Goal: Task Accomplishment & Management: Manage account settings

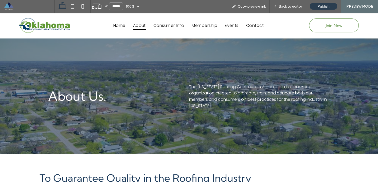
click at [11, 7] on span at bounding box center [29, 6] width 51 height 10
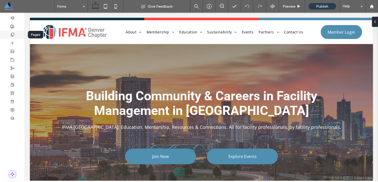
click at [15, 35] on div at bounding box center [12, 34] width 25 height 8
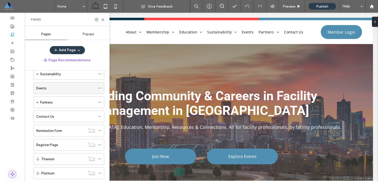
scroll to position [68, 0]
click at [68, 91] on div "Events" at bounding box center [65, 88] width 59 height 11
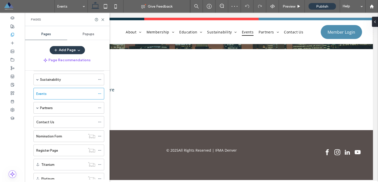
scroll to position [68, 0]
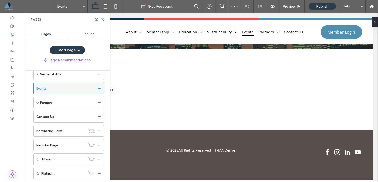
click at [100, 87] on icon at bounding box center [100, 89] width 4 height 4
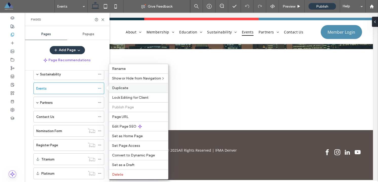
click at [128, 88] on label "Duplicate" at bounding box center [138, 88] width 53 height 4
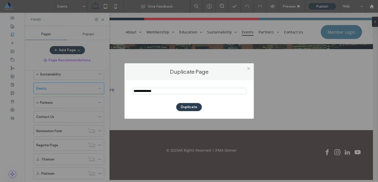
drag, startPoint x: 147, startPoint y: 92, endPoint x: 119, endPoint y: 90, distance: 28.1
click at [119, 90] on div "Duplicate Page Duplicate" at bounding box center [189, 91] width 378 height 182
type input "**********"
click at [191, 107] on button "Duplicate" at bounding box center [189, 107] width 26 height 8
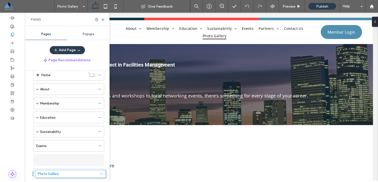
scroll to position [76, 0]
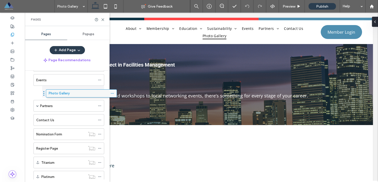
drag, startPoint x: 31, startPoint y: 161, endPoint x: 44, endPoint y: 95, distance: 67.3
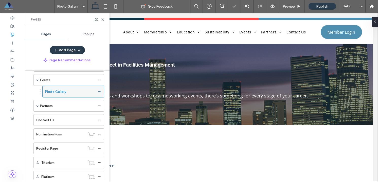
click at [77, 92] on div "Photo Gallery" at bounding box center [70, 91] width 50 height 5
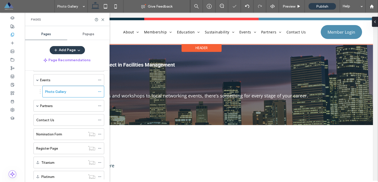
scroll to position [0, 0]
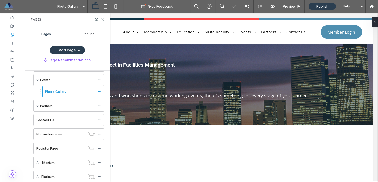
drag, startPoint x: 102, startPoint y: 19, endPoint x: 95, endPoint y: 22, distance: 7.5
click at [102, 19] on use at bounding box center [103, 19] width 2 height 2
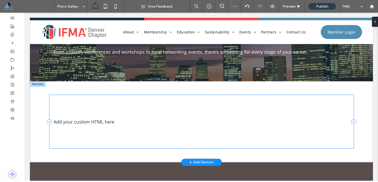
scroll to position [48, 0]
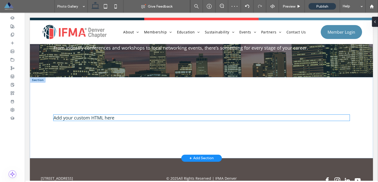
click at [104, 116] on div "Add your custom HTML here" at bounding box center [201, 118] width 296 height 6
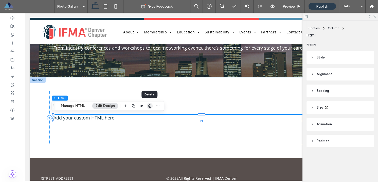
click at [150, 107] on icon "button" at bounding box center [150, 106] width 4 height 4
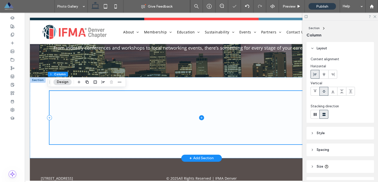
drag, startPoint x: 200, startPoint y: 118, endPoint x: 148, endPoint y: 99, distance: 54.5
click at [200, 118] on icon at bounding box center [201, 117] width 5 height 5
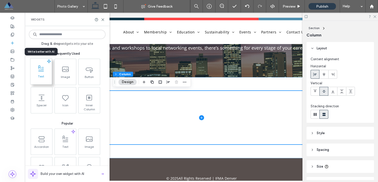
click at [42, 73] on span at bounding box center [40, 68] width 21 height 11
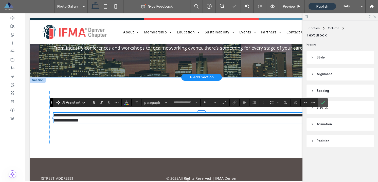
type input "*********"
type input "**"
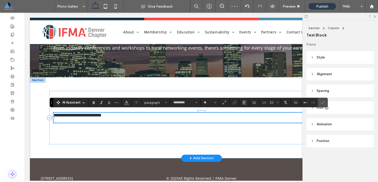
scroll to position [51, 0]
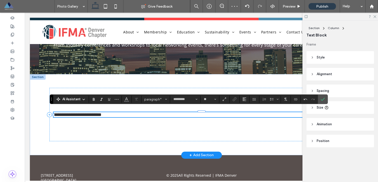
click at [89, 115] on span "**********" at bounding box center [77, 114] width 48 height 5
click at [89, 114] on span "**********" at bounding box center [77, 114] width 48 height 5
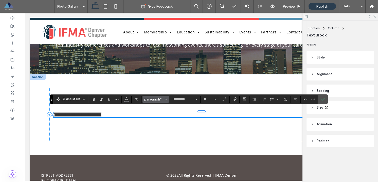
click at [166, 100] on icon "Styles" at bounding box center [166, 99] width 2 height 2
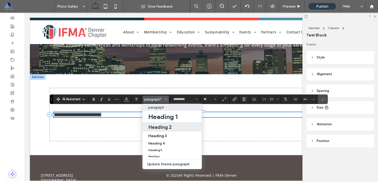
click at [170, 127] on h2 "Heading 2" at bounding box center [159, 127] width 23 height 6
type input "******"
type input "**"
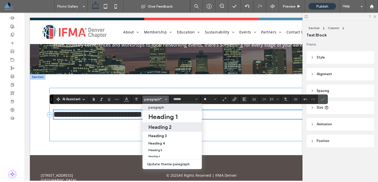
scroll to position [49, 0]
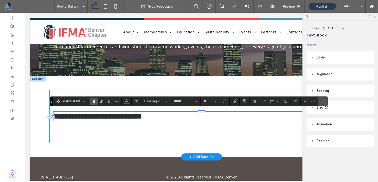
click at [164, 131] on div "**********" at bounding box center [201, 117] width 304 height 54
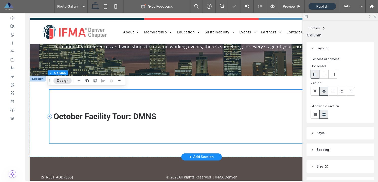
scroll to position [55, 0]
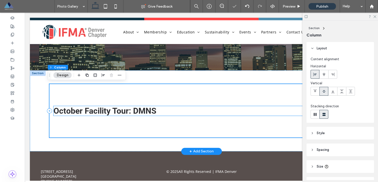
click at [159, 110] on h2 "October Facility Tour: DMNS" at bounding box center [201, 111] width 296 height 10
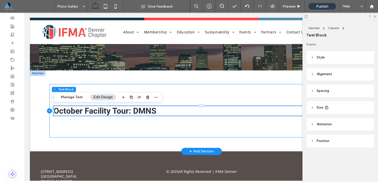
click at [49, 111] on icon at bounding box center [49, 110] width 5 height 5
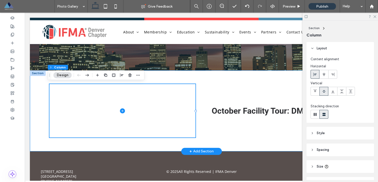
click at [206, 77] on div "October Facility Tour: DMNS" at bounding box center [201, 110] width 304 height 81
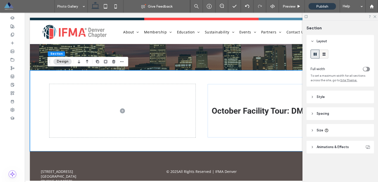
click at [323, 57] on span at bounding box center [323, 54] width 5 height 8
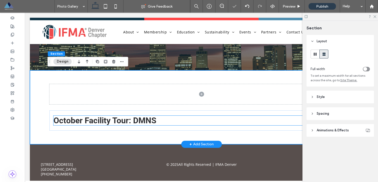
click at [168, 121] on h2 "October Facility Tour: DMNS" at bounding box center [201, 121] width 296 height 10
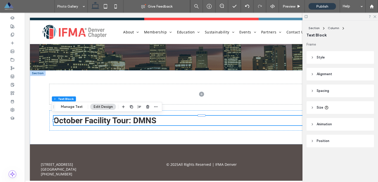
click at [304, 15] on use at bounding box center [305, 16] width 3 height 3
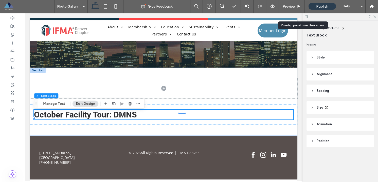
scroll to position [52, 0]
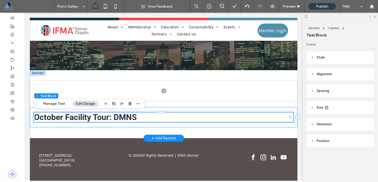
click at [163, 125] on div "October Facility Tour: DMNS" at bounding box center [163, 117] width 267 height 20
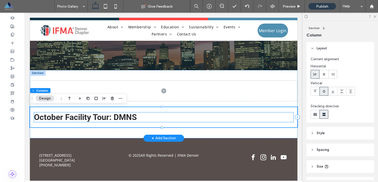
click at [165, 115] on h2 "October Facility Tour: DMNS" at bounding box center [163, 117] width 259 height 10
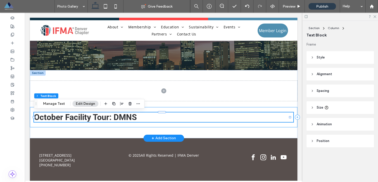
click at [144, 124] on div "October Facility Tour: DMNS" at bounding box center [163, 117] width 267 height 20
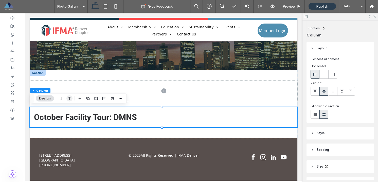
click at [69, 98] on icon "button" at bounding box center [69, 98] width 6 height 9
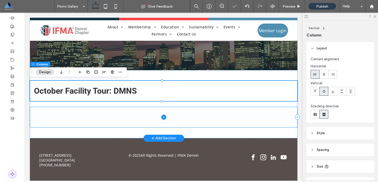
click at [163, 118] on icon at bounding box center [163, 117] width 5 height 5
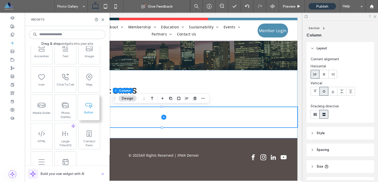
scroll to position [91, 0]
click at [71, 108] on span at bounding box center [64, 103] width 21 height 11
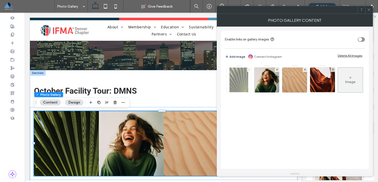
click at [248, 70] on icon at bounding box center [249, 70] width 2 height 2
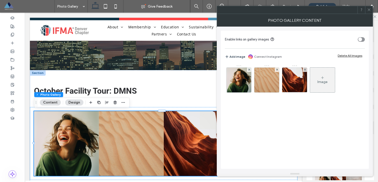
click at [248, 70] on icon at bounding box center [249, 70] width 2 height 2
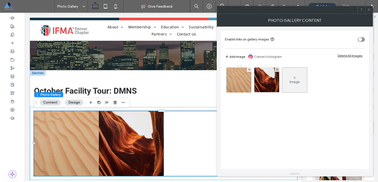
click at [248, 70] on icon at bounding box center [249, 70] width 2 height 2
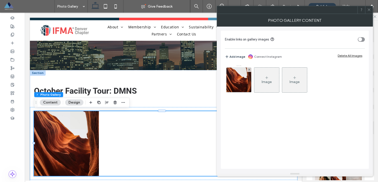
click at [248, 70] on icon at bounding box center [249, 70] width 2 height 2
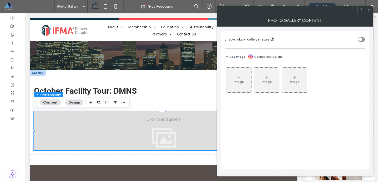
click at [238, 79] on icon at bounding box center [239, 78] width 4 height 4
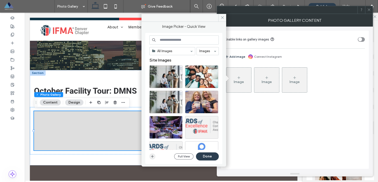
click at [153, 158] on icon "button" at bounding box center [152, 157] width 4 height 4
click at [224, 20] on span at bounding box center [222, 18] width 8 height 8
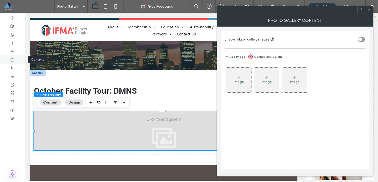
click at [12, 59] on icon at bounding box center [12, 60] width 4 height 4
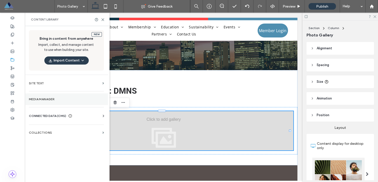
click at [53, 98] on label "Media Manager" at bounding box center [66, 100] width 75 height 4
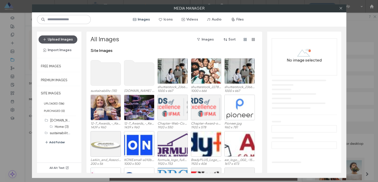
click at [60, 41] on button "Upload Images" at bounding box center [58, 39] width 39 height 8
click at [54, 142] on button "Add Folder" at bounding box center [55, 142] width 20 height 6
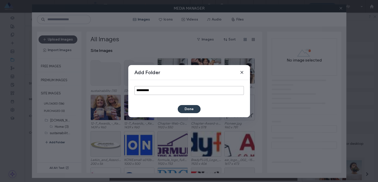
drag, startPoint x: 162, startPoint y: 92, endPoint x: 134, endPoint y: 90, distance: 27.4
click at [134, 90] on input "**********" at bounding box center [188, 90] width 109 height 9
paste input "**********"
type input "**********"
click at [188, 108] on button "Done" at bounding box center [189, 109] width 23 height 8
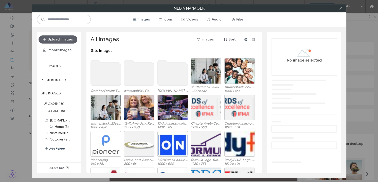
click at [111, 75] on use at bounding box center [105, 72] width 30 height 25
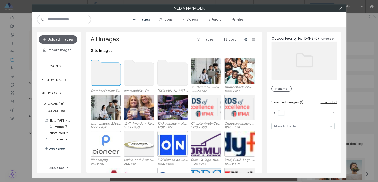
click at [111, 75] on use at bounding box center [105, 72] width 30 height 25
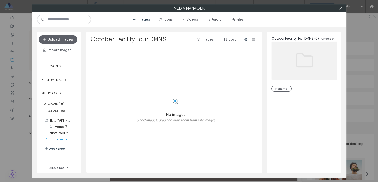
click at [175, 101] on use at bounding box center [176, 102] width 6 height 6
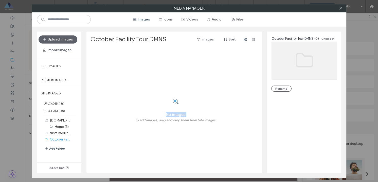
click at [175, 101] on use at bounding box center [176, 102] width 6 height 6
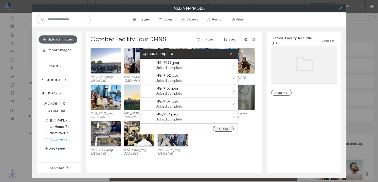
click at [226, 130] on button "Close" at bounding box center [223, 129] width 21 height 6
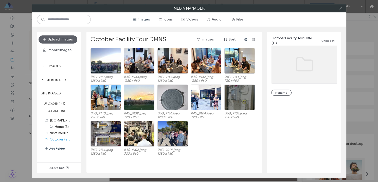
click at [341, 9] on icon at bounding box center [341, 8] width 4 height 4
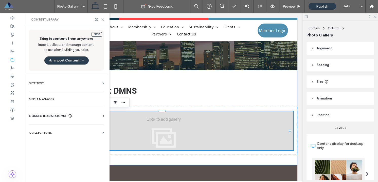
drag, startPoint x: 102, startPoint y: 19, endPoint x: 78, endPoint y: 7, distance: 27.5
click at [102, 19] on icon at bounding box center [103, 20] width 4 height 4
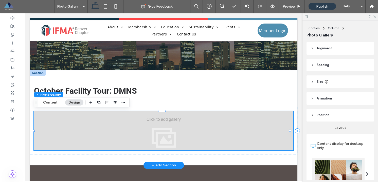
click at [166, 134] on div at bounding box center [163, 130] width 259 height 39
click at [141, 124] on div at bounding box center [163, 130] width 259 height 39
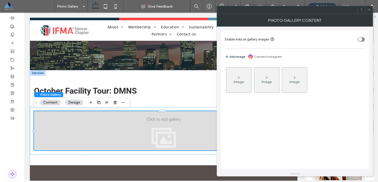
click at [239, 78] on icon at bounding box center [239, 78] width 4 height 4
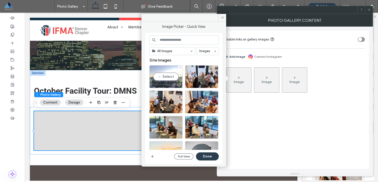
click at [172, 78] on div "Select" at bounding box center [165, 76] width 33 height 23
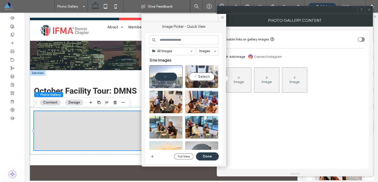
click at [198, 76] on div "Select" at bounding box center [201, 76] width 33 height 23
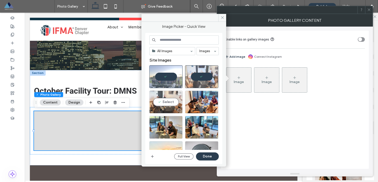
click at [170, 100] on div "Select" at bounding box center [165, 102] width 33 height 23
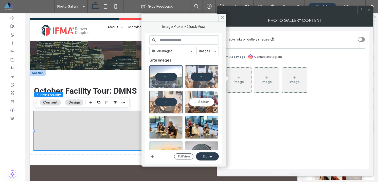
click at [202, 103] on div "Select" at bounding box center [201, 102] width 33 height 23
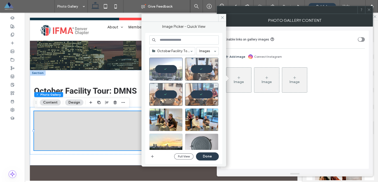
scroll to position [9, 0]
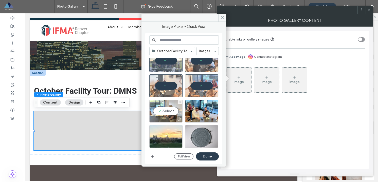
click at [174, 109] on div "Select" at bounding box center [165, 111] width 33 height 23
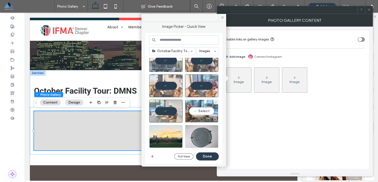
click at [201, 108] on div "Select" at bounding box center [201, 111] width 33 height 23
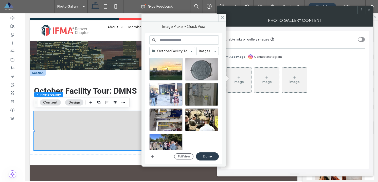
scroll to position [80, 0]
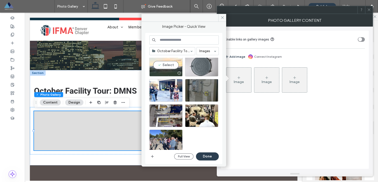
click at [170, 65] on div "Select" at bounding box center [165, 65] width 33 height 23
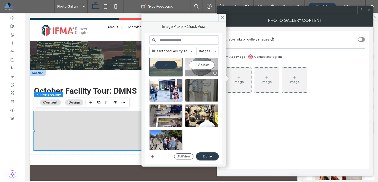
click at [194, 64] on div "Select" at bounding box center [201, 65] width 33 height 23
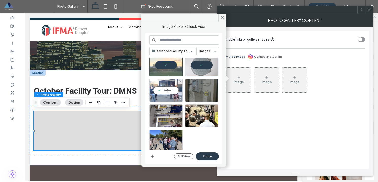
click at [173, 91] on div "Select" at bounding box center [165, 90] width 33 height 23
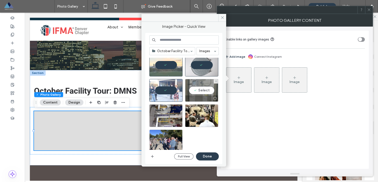
click at [198, 91] on div "Select" at bounding box center [201, 90] width 33 height 23
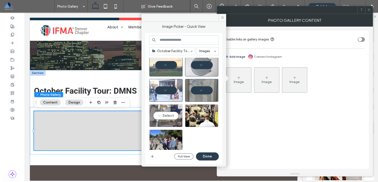
click at [168, 114] on div "Select" at bounding box center [165, 115] width 33 height 23
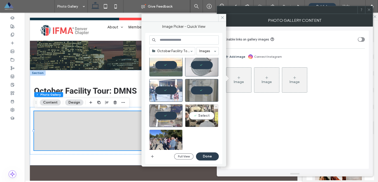
click at [203, 120] on div "Select" at bounding box center [201, 115] width 33 height 23
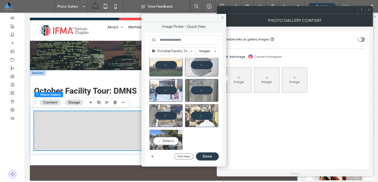
click at [161, 139] on div "Select" at bounding box center [165, 141] width 33 height 23
click at [211, 154] on button "Done" at bounding box center [207, 156] width 23 height 8
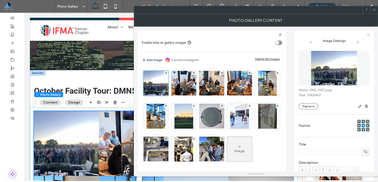
click at [374, 9] on icon at bounding box center [374, 10] width 4 height 4
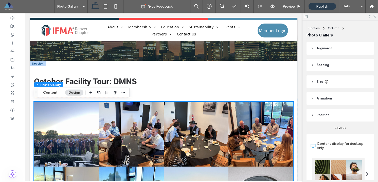
scroll to position [72, 0]
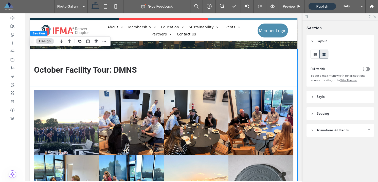
scroll to position [73, 0]
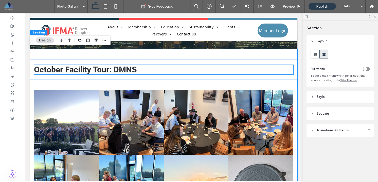
click at [145, 69] on h2 "October Facility Tour: DMNS" at bounding box center [163, 70] width 259 height 10
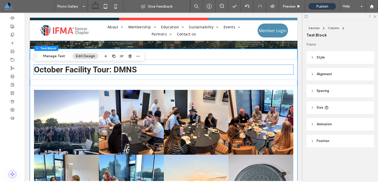
click at [145, 69] on div "October Facility Tour: DMNS" at bounding box center [163, 70] width 259 height 10
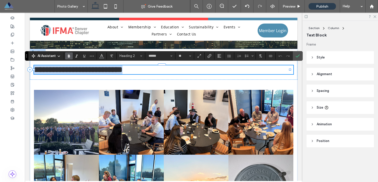
click at [148, 69] on h2 "**********" at bounding box center [163, 69] width 259 height 9
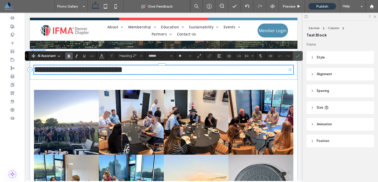
click at [150, 68] on h2 "**********" at bounding box center [163, 69] width 259 height 9
click at [295, 56] on icon "Confirm" at bounding box center [297, 56] width 4 height 4
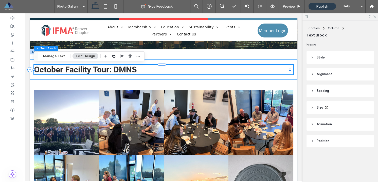
drag, startPoint x: 161, startPoint y: 76, endPoint x: 151, endPoint y: 71, distance: 11.2
click at [161, 76] on div "October Facility Tour: DMNS" at bounding box center [163, 70] width 267 height 20
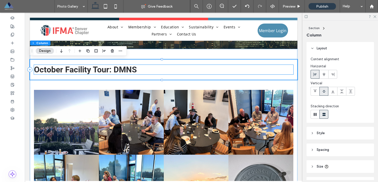
click at [149, 70] on h2 "October Facility Tour: DMNS" at bounding box center [163, 70] width 259 height 10
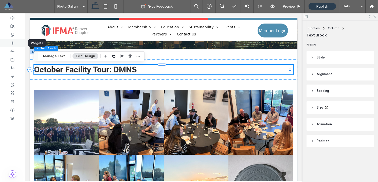
click at [10, 43] on div at bounding box center [12, 43] width 25 height 8
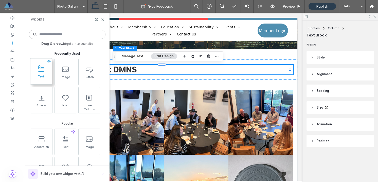
drag, startPoint x: 44, startPoint y: 72, endPoint x: 113, endPoint y: 73, distance: 69.2
click at [44, 72] on icon at bounding box center [41, 69] width 8 height 8
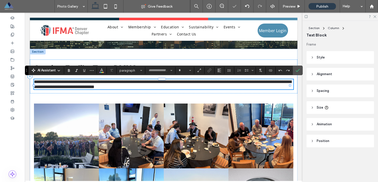
type input "*********"
type input "**"
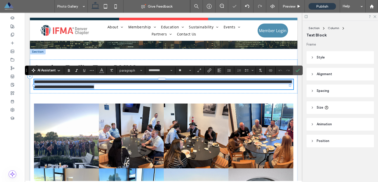
scroll to position [0, 0]
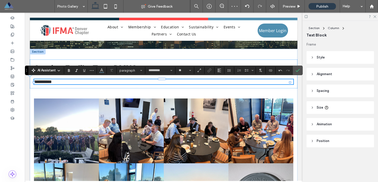
click at [39, 84] on span "**********" at bounding box center [43, 82] width 18 height 5
click at [142, 71] on icon "Styles" at bounding box center [141, 70] width 2 height 2
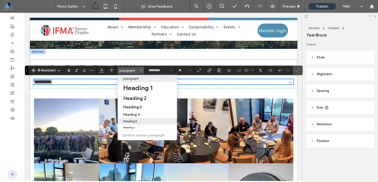
click at [143, 120] on div "Heading 5" at bounding box center [147, 121] width 48 height 3
type input "******"
type input "**"
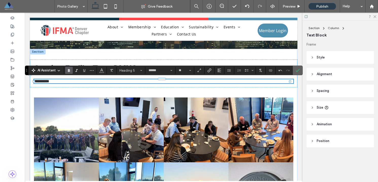
drag, startPoint x: 298, startPoint y: 71, endPoint x: 266, endPoint y: 53, distance: 36.4
click at [298, 71] on icon "Confirm" at bounding box center [297, 70] width 4 height 4
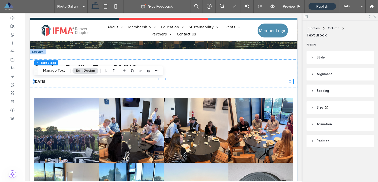
drag, startPoint x: 280, startPoint y: 55, endPoint x: 279, endPoint y: 58, distance: 3.3
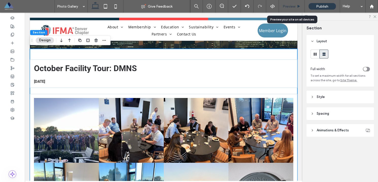
click at [290, 8] on span "Preview" at bounding box center [288, 6] width 13 height 4
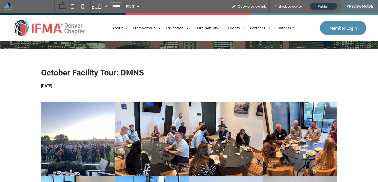
scroll to position [72, 0]
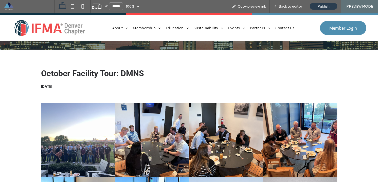
click at [94, 130] on link at bounding box center [78, 140] width 74 height 74
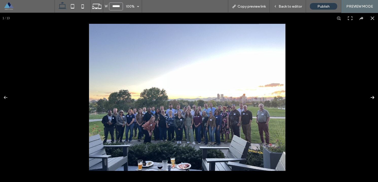
click at [366, 95] on button at bounding box center [369, 97] width 18 height 25
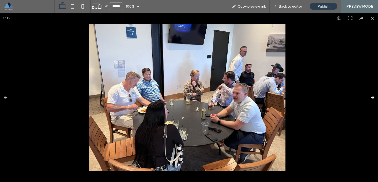
click at [366, 95] on button at bounding box center [369, 97] width 18 height 25
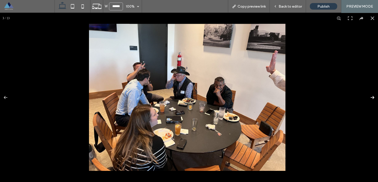
click at [366, 95] on button at bounding box center [369, 97] width 18 height 25
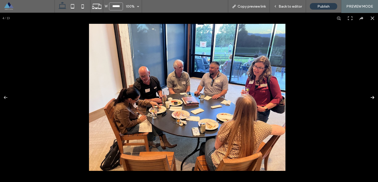
click at [366, 95] on button at bounding box center [369, 97] width 18 height 25
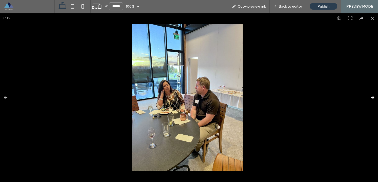
click at [366, 95] on button at bounding box center [369, 97] width 18 height 25
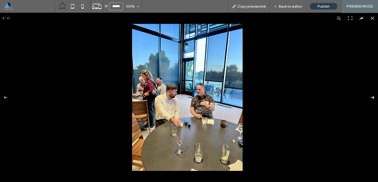
click at [366, 95] on button at bounding box center [369, 97] width 18 height 25
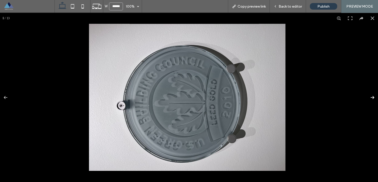
click at [366, 95] on button at bounding box center [369, 97] width 18 height 25
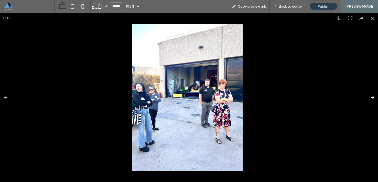
click at [366, 95] on button at bounding box center [369, 97] width 18 height 25
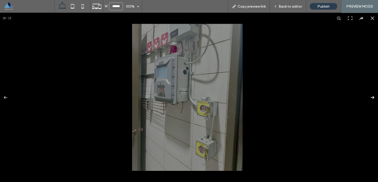
click at [366, 95] on button at bounding box center [369, 97] width 18 height 25
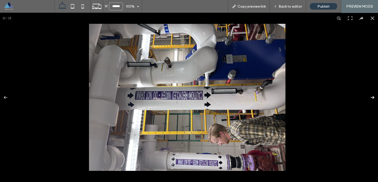
click at [364, 91] on button at bounding box center [369, 97] width 18 height 25
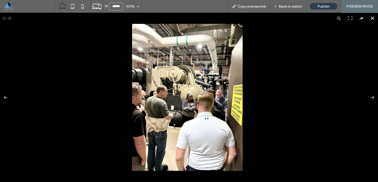
click at [369, 20] on button at bounding box center [372, 18] width 11 height 11
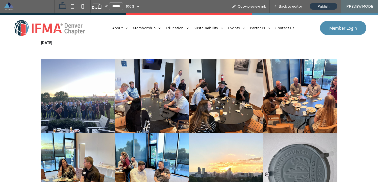
scroll to position [113, 0]
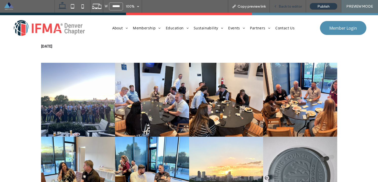
click at [283, 5] on span "Back to editor" at bounding box center [289, 6] width 23 height 4
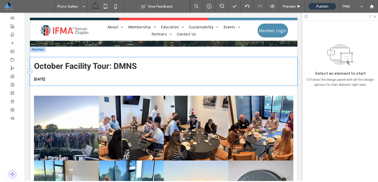
scroll to position [76, 0]
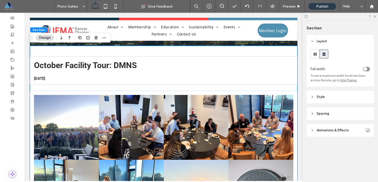
click at [80, 38] on icon "button" at bounding box center [80, 38] width 4 height 4
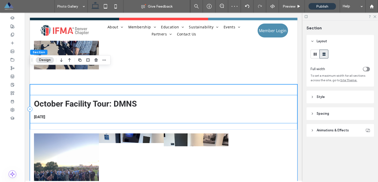
scroll to position [359, 0]
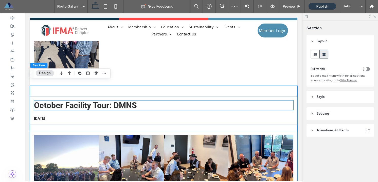
click at [114, 103] on span "October Facility Tour: DMNS" at bounding box center [85, 106] width 103 height 10
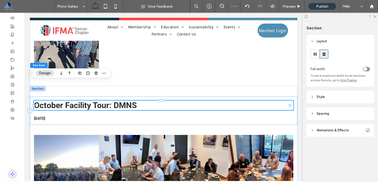
click at [114, 103] on div "October Facility Tour: DMNS" at bounding box center [163, 106] width 259 height 10
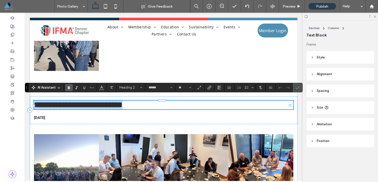
type input "*********"
type input "**"
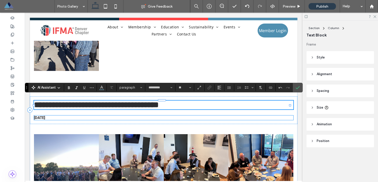
click at [45, 116] on span "10/08/2025" at bounding box center [39, 118] width 11 height 5
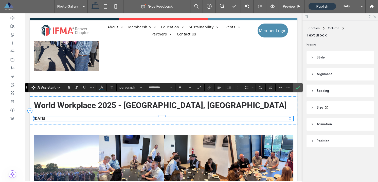
click at [49, 116] on div "10/08/2025" at bounding box center [163, 118] width 259 height 5
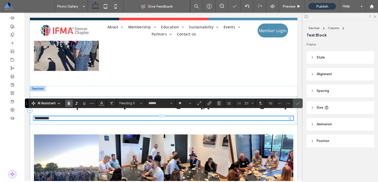
type input "*********"
type input "**"
click at [299, 104] on icon "Confirm" at bounding box center [297, 103] width 4 height 4
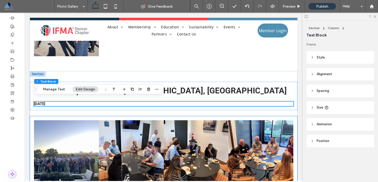
scroll to position [374, 0]
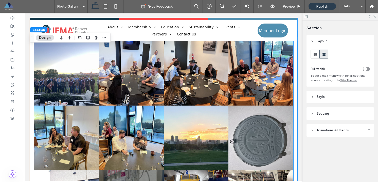
scroll to position [424, 0]
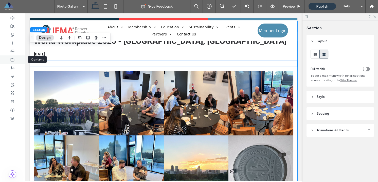
click at [13, 59] on icon at bounding box center [12, 60] width 4 height 4
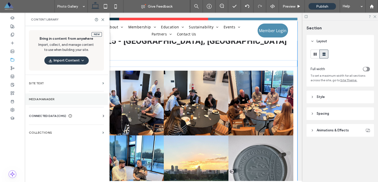
click at [55, 101] on section "Media Manager" at bounding box center [66, 99] width 83 height 12
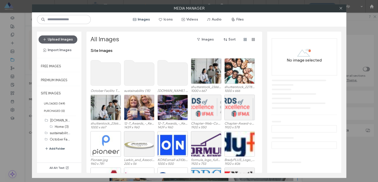
click at [60, 148] on button "Add Folder" at bounding box center [55, 149] width 20 height 6
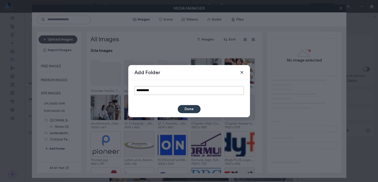
click at [150, 89] on input "**********" at bounding box center [188, 90] width 109 height 9
paste input
drag, startPoint x: 131, startPoint y: 92, endPoint x: 124, endPoint y: 92, distance: 6.8
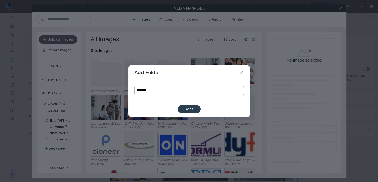
click at [124, 92] on div "Add Folder ******** Done" at bounding box center [189, 91] width 378 height 182
paste input "**********"
type input "**********"
click at [187, 111] on button "Done" at bounding box center [189, 109] width 23 height 8
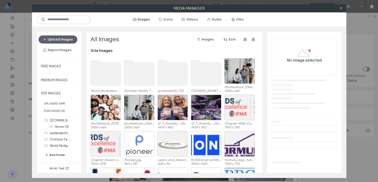
click at [108, 77] on use at bounding box center [105, 72] width 30 height 25
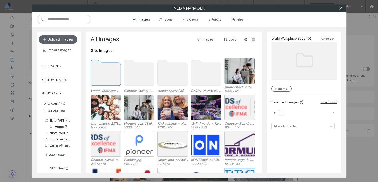
click at [108, 77] on use at bounding box center [105, 72] width 30 height 25
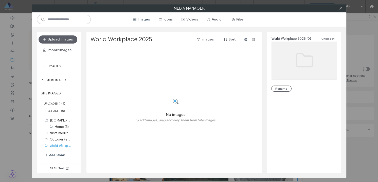
click at [175, 104] on icon at bounding box center [175, 101] width 7 height 7
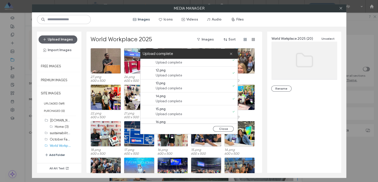
scroll to position [36, 0]
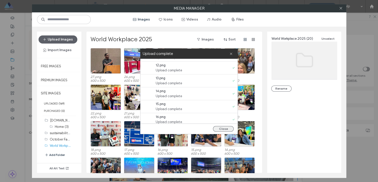
click at [224, 129] on button "Close" at bounding box center [223, 129] width 21 height 6
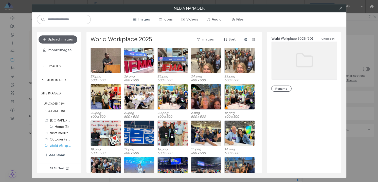
scroll to position [0, 0]
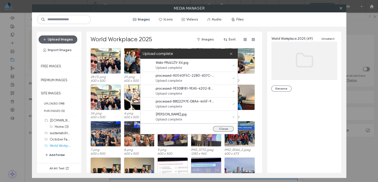
click at [226, 129] on button "Close" at bounding box center [223, 129] width 21 height 6
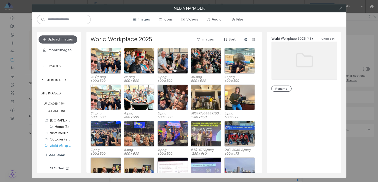
click at [341, 8] on icon at bounding box center [341, 8] width 4 height 4
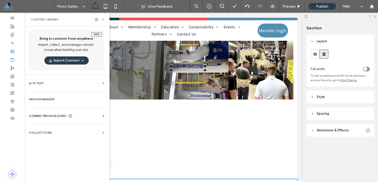
click at [104, 19] on icon at bounding box center [103, 20] width 4 height 4
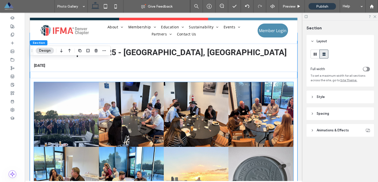
scroll to position [419, 0]
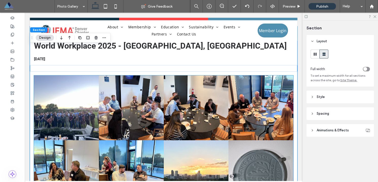
click at [93, 93] on link at bounding box center [66, 107] width 65 height 65
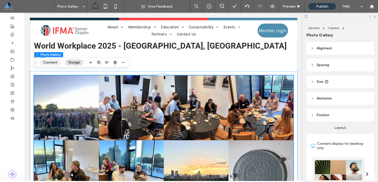
click at [54, 61] on button "Content" at bounding box center [50, 63] width 21 height 6
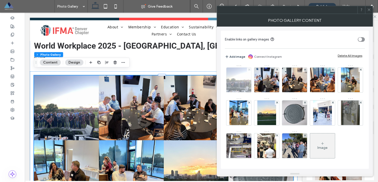
click at [248, 69] on use at bounding box center [249, 70] width 2 height 2
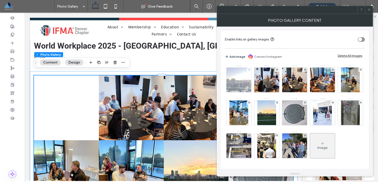
click at [276, 69] on use at bounding box center [277, 70] width 2 height 2
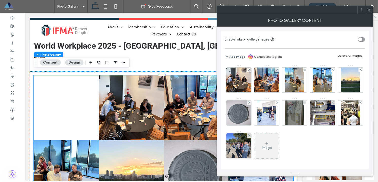
click at [248, 69] on use at bounding box center [249, 70] width 2 height 2
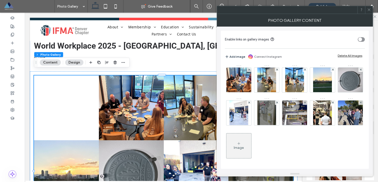
click at [248, 69] on use at bounding box center [249, 70] width 2 height 2
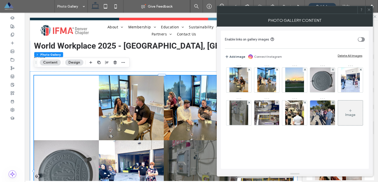
click at [248, 69] on use at bounding box center [249, 70] width 2 height 2
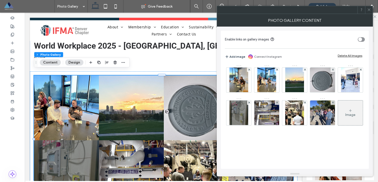
click at [276, 69] on use at bounding box center [277, 70] width 2 height 2
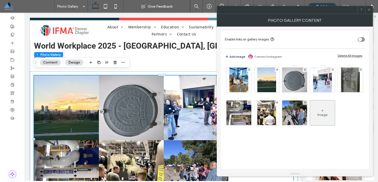
click at [276, 69] on use at bounding box center [277, 70] width 2 height 2
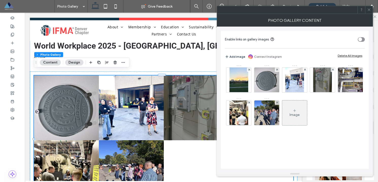
click at [276, 69] on use at bounding box center [277, 70] width 2 height 2
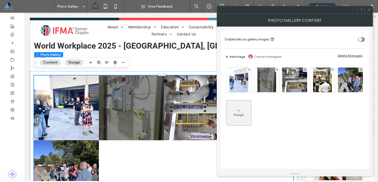
click at [248, 69] on use at bounding box center [249, 70] width 2 height 2
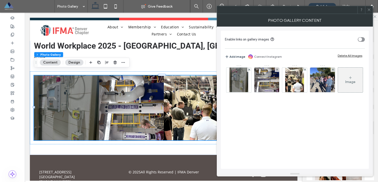
click at [248, 69] on use at bounding box center [249, 70] width 2 height 2
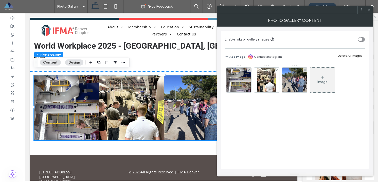
click at [248, 69] on use at bounding box center [249, 70] width 2 height 2
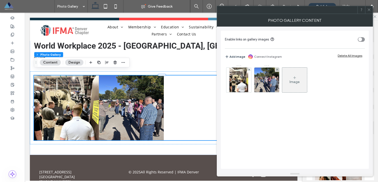
click at [248, 69] on use at bounding box center [249, 70] width 2 height 2
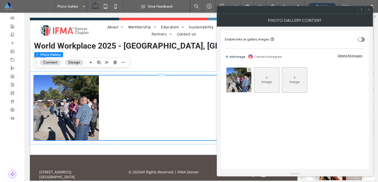
click at [248, 69] on use at bounding box center [249, 70] width 2 height 2
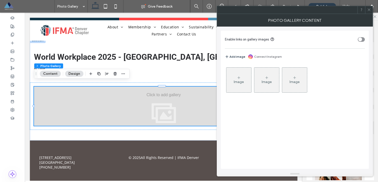
click at [240, 76] on icon at bounding box center [239, 78] width 4 height 4
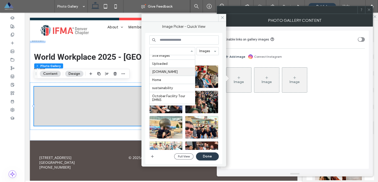
scroll to position [38, 0]
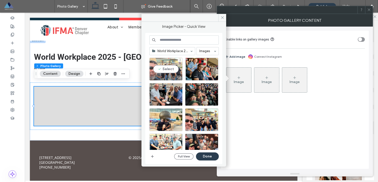
click at [165, 70] on div "Select" at bounding box center [165, 69] width 33 height 23
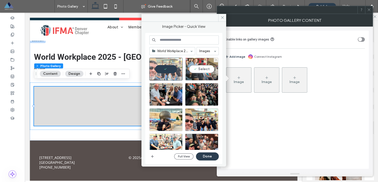
click at [198, 69] on div "Select" at bounding box center [201, 69] width 33 height 23
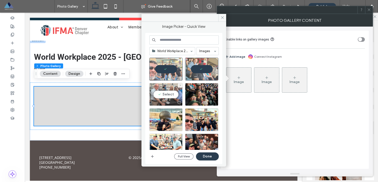
click at [166, 94] on div "Select" at bounding box center [165, 94] width 33 height 23
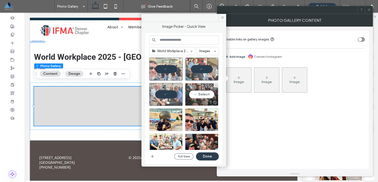
click at [198, 95] on div "Select" at bounding box center [201, 94] width 33 height 23
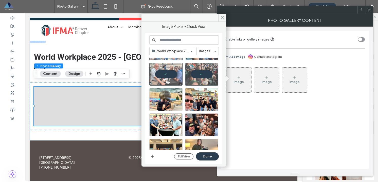
scroll to position [21, 0]
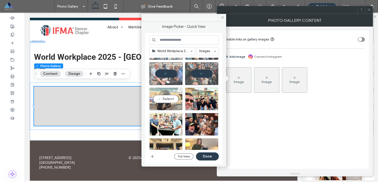
click at [170, 100] on div "Select" at bounding box center [165, 99] width 33 height 23
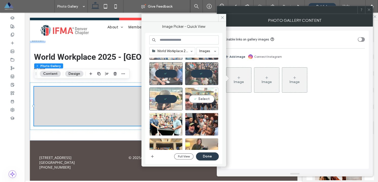
click at [202, 100] on div "Select" at bounding box center [201, 99] width 33 height 23
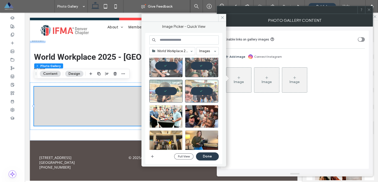
scroll to position [38, 0]
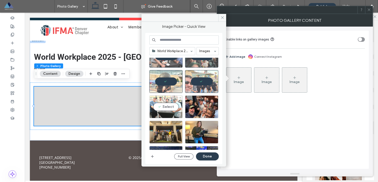
click at [169, 108] on div "Select" at bounding box center [165, 106] width 33 height 23
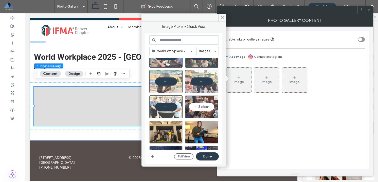
click at [200, 109] on div "Select" at bounding box center [201, 106] width 33 height 23
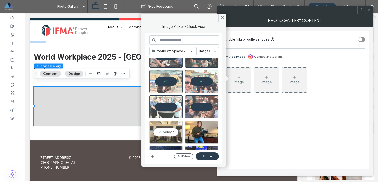
click at [163, 131] on div "Select" at bounding box center [165, 132] width 33 height 23
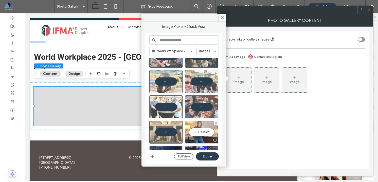
click at [202, 133] on div "Select" at bounding box center [201, 132] width 33 height 23
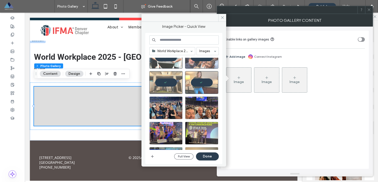
scroll to position [88, 0]
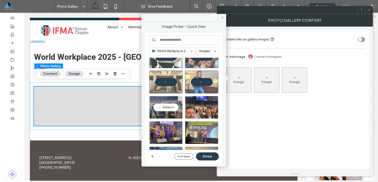
drag, startPoint x: 169, startPoint y: 108, endPoint x: 187, endPoint y: 108, distance: 17.7
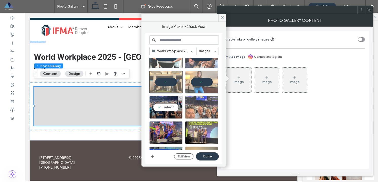
click at [170, 108] on div "Select" at bounding box center [165, 107] width 33 height 23
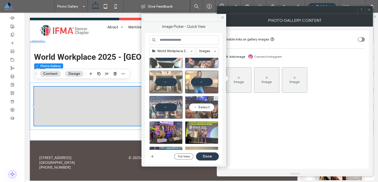
click at [201, 108] on div "Select" at bounding box center [201, 107] width 33 height 23
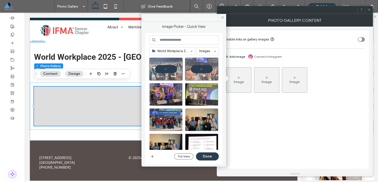
scroll to position [127, 0]
click at [167, 96] on div "Select" at bounding box center [165, 94] width 33 height 23
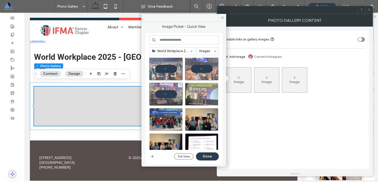
click at [206, 94] on div at bounding box center [201, 94] width 33 height 23
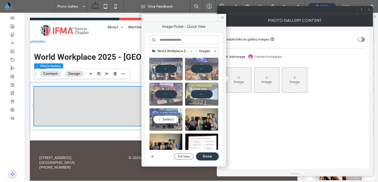
click at [163, 117] on div "Select" at bounding box center [165, 119] width 33 height 23
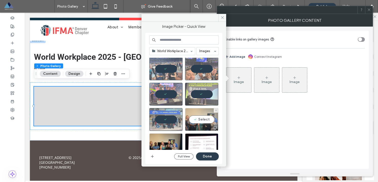
drag, startPoint x: 202, startPoint y: 120, endPoint x: 196, endPoint y: 120, distance: 5.6
click at [202, 120] on div "Select" at bounding box center [201, 119] width 33 height 23
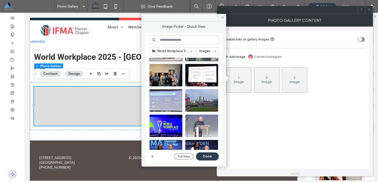
scroll to position [165, 0]
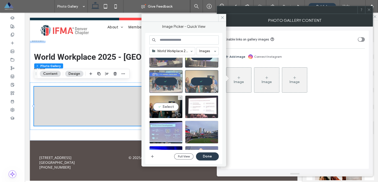
drag, startPoint x: 165, startPoint y: 107, endPoint x: 195, endPoint y: 108, distance: 30.7
click at [165, 107] on div "Select" at bounding box center [165, 106] width 33 height 23
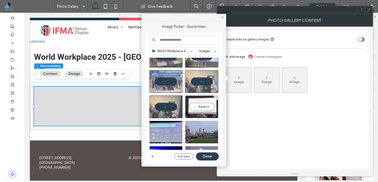
click at [199, 107] on div "Select" at bounding box center [201, 106] width 33 height 23
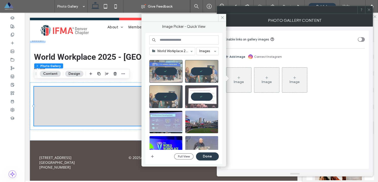
scroll to position [203, 0]
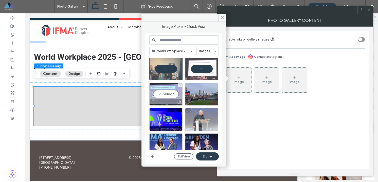
click at [168, 96] on div "Select" at bounding box center [165, 94] width 33 height 23
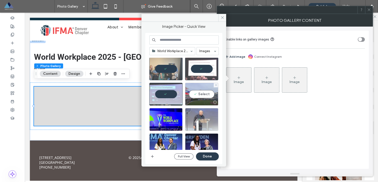
click at [196, 95] on div "Select" at bounding box center [201, 94] width 33 height 23
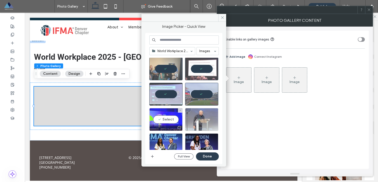
click at [164, 119] on div "Select" at bounding box center [165, 119] width 33 height 23
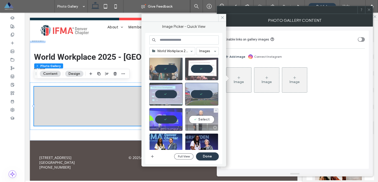
click at [200, 123] on div "Select" at bounding box center [201, 119] width 33 height 23
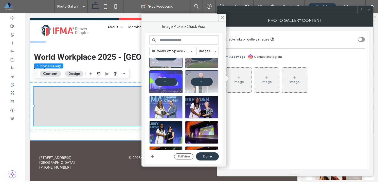
scroll to position [242, 0]
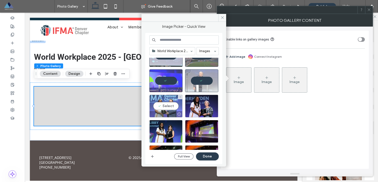
click at [170, 109] on div "Select" at bounding box center [165, 106] width 33 height 23
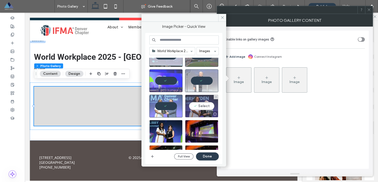
click at [203, 107] on div "Select" at bounding box center [201, 106] width 33 height 23
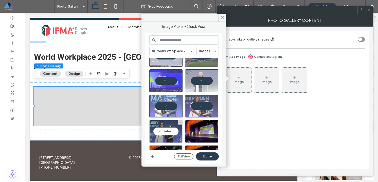
drag, startPoint x: 162, startPoint y: 130, endPoint x: 175, endPoint y: 131, distance: 12.7
click at [162, 130] on div "Select" at bounding box center [165, 131] width 33 height 23
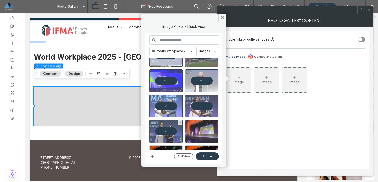
click at [197, 133] on div at bounding box center [201, 131] width 33 height 23
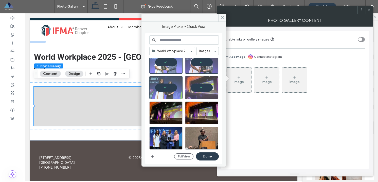
scroll to position [319, 0]
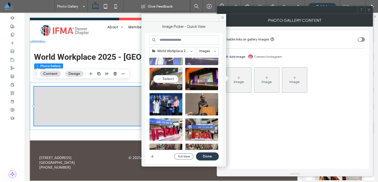
click at [169, 80] on div "Select" at bounding box center [165, 79] width 33 height 23
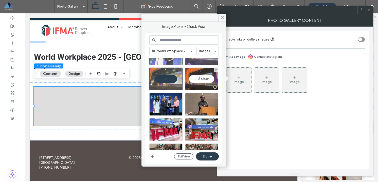
click at [196, 80] on div "Select" at bounding box center [201, 79] width 33 height 23
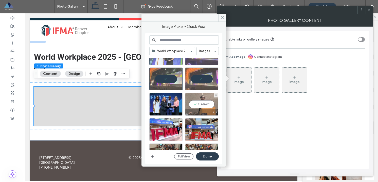
click at [200, 101] on div "Select" at bounding box center [201, 104] width 33 height 23
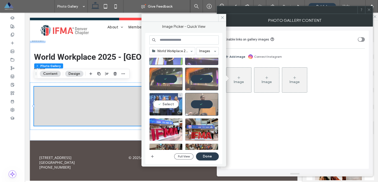
click at [163, 106] on div "Select" at bounding box center [165, 104] width 33 height 23
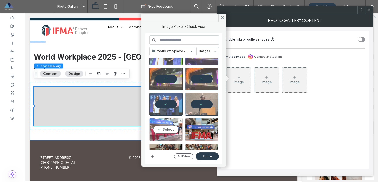
click at [162, 132] on div "Select" at bounding box center [165, 129] width 33 height 23
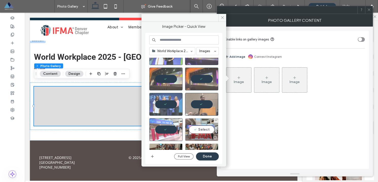
click at [202, 130] on div "Select" at bounding box center [201, 129] width 33 height 23
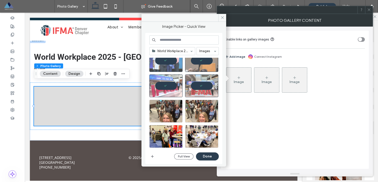
scroll to position [366, 0]
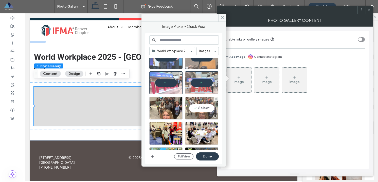
click at [202, 109] on div "Select" at bounding box center [201, 108] width 33 height 23
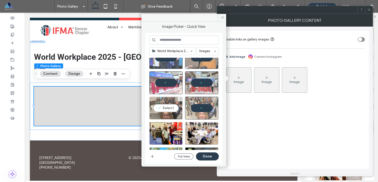
click at [165, 110] on div "Select" at bounding box center [165, 108] width 33 height 23
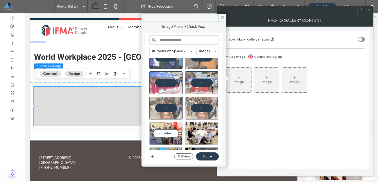
click at [160, 135] on div "Select" at bounding box center [165, 133] width 33 height 23
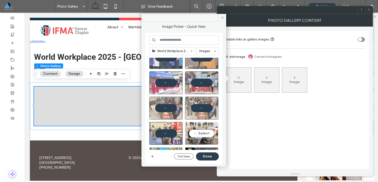
click at [202, 134] on div "Select" at bounding box center [201, 133] width 33 height 23
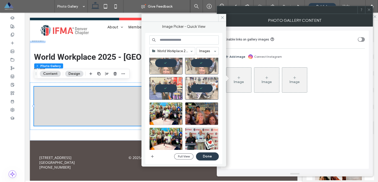
scroll to position [438, 0]
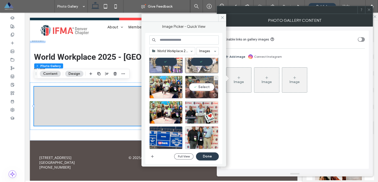
click at [204, 88] on div "Select" at bounding box center [201, 87] width 33 height 23
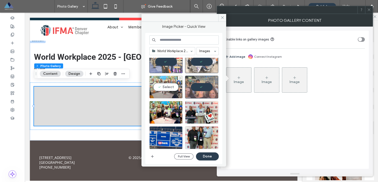
click at [168, 90] on div "Select" at bounding box center [165, 87] width 33 height 23
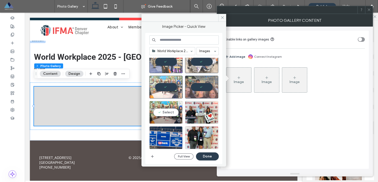
click at [152, 111] on div "Select" at bounding box center [165, 112] width 33 height 23
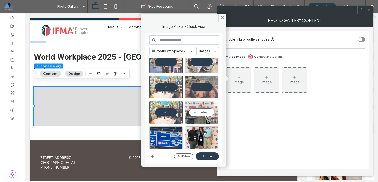
click at [197, 112] on div "Select" at bounding box center [201, 112] width 33 height 23
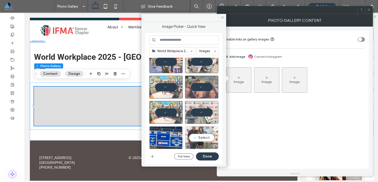
click at [200, 138] on div "Select" at bounding box center [201, 137] width 33 height 23
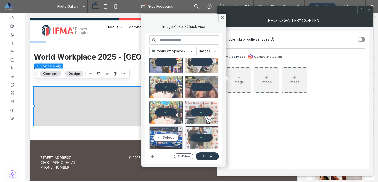
click at [166, 138] on div "Select" at bounding box center [165, 137] width 33 height 23
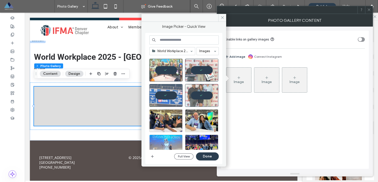
scroll to position [481, 0]
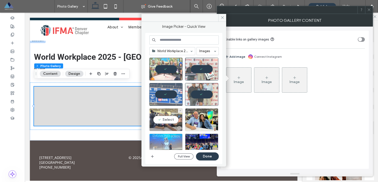
click at [168, 118] on div "Select" at bounding box center [165, 119] width 33 height 23
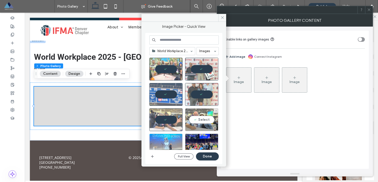
click at [208, 120] on div "Select" at bounding box center [201, 119] width 33 height 23
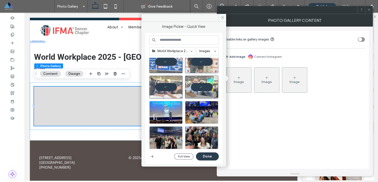
scroll to position [515, 0]
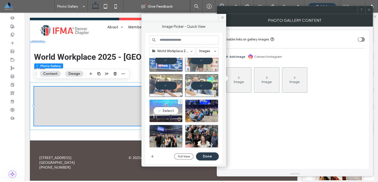
click at [170, 113] on div "Select" at bounding box center [165, 111] width 33 height 23
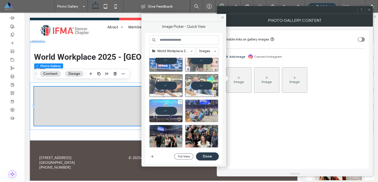
click at [198, 112] on div at bounding box center [201, 111] width 33 height 23
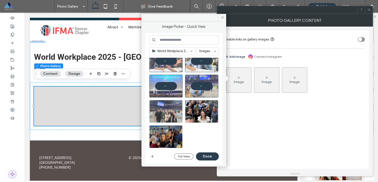
scroll to position [541, 0]
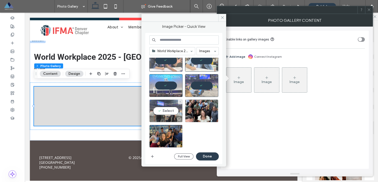
click at [169, 113] on div "Select" at bounding box center [165, 111] width 33 height 23
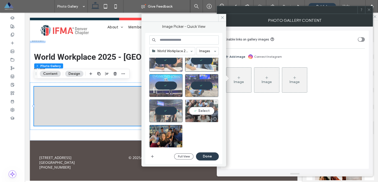
click at [196, 113] on div "Select" at bounding box center [201, 111] width 33 height 23
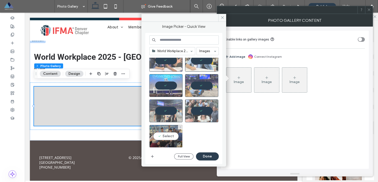
click at [164, 133] on div "Select" at bounding box center [165, 136] width 33 height 23
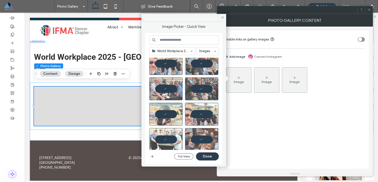
scroll to position [0, 0]
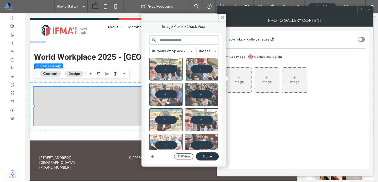
click at [212, 158] on button "Done" at bounding box center [207, 156] width 23 height 8
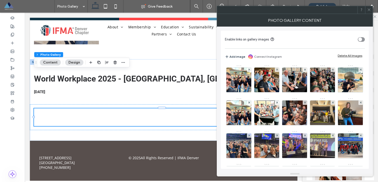
scroll to position [419, 0]
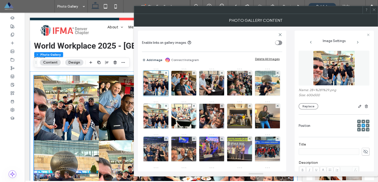
click at [372, 11] on icon at bounding box center [374, 10] width 4 height 4
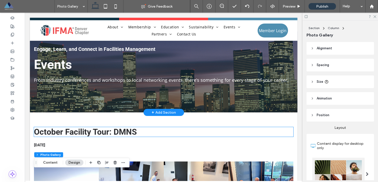
scroll to position [0, 0]
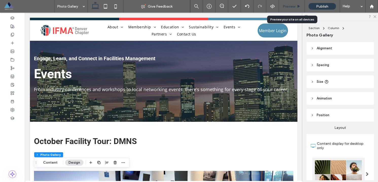
drag, startPoint x: 289, startPoint y: 6, endPoint x: 255, endPoint y: 16, distance: 35.8
click at [289, 6] on span "Preview" at bounding box center [288, 6] width 13 height 4
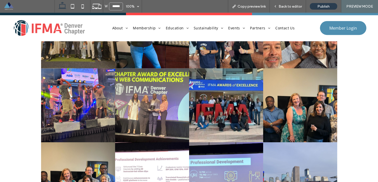
scroll to position [774, 0]
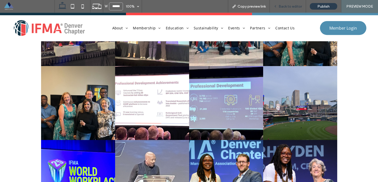
drag, startPoint x: 284, startPoint y: 7, endPoint x: 268, endPoint y: 55, distance: 50.5
click at [284, 7] on span "Back to editor" at bounding box center [289, 6] width 23 height 4
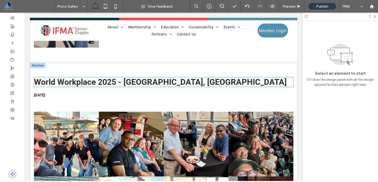
scroll to position [381, 0]
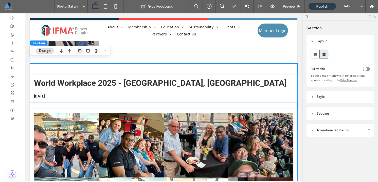
click at [78, 51] on icon "button" at bounding box center [80, 51] width 4 height 4
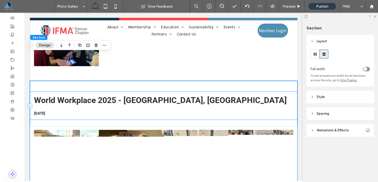
scroll to position [1269, 0]
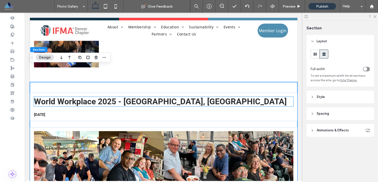
click at [121, 97] on span "World Workplace 2025 - Minneapolis, MN" at bounding box center [160, 102] width 253 height 10
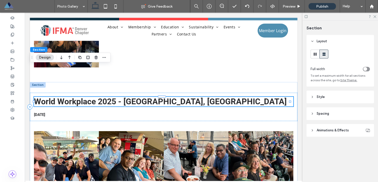
click at [121, 97] on div "World Workplace 2025 - Minneapolis, MN" at bounding box center [163, 102] width 259 height 10
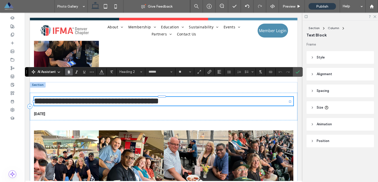
type input "*********"
type input "**"
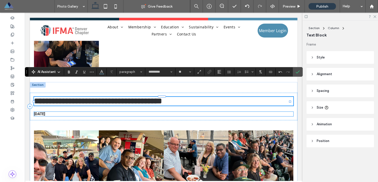
click at [44, 112] on span "09/17/2025" at bounding box center [39, 114] width 11 height 5
click at [44, 112] on div "09/17/2025" at bounding box center [163, 114] width 259 height 5
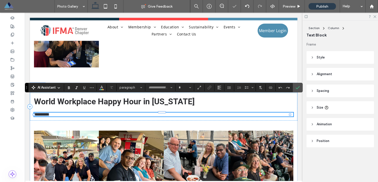
type input "******"
type input "**"
type input "*********"
type input "**"
click at [14, 60] on icon at bounding box center [12, 60] width 4 height 4
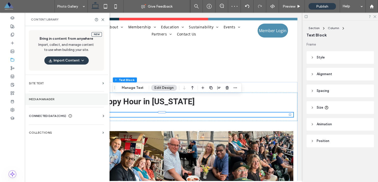
click at [45, 100] on label "Media Manager" at bounding box center [66, 100] width 75 height 4
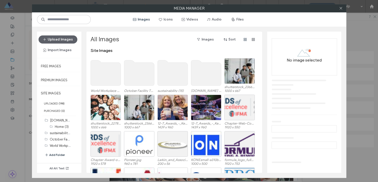
click at [52, 154] on button "Add Folder" at bounding box center [55, 155] width 20 height 6
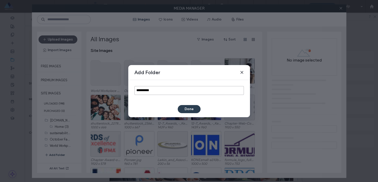
drag, startPoint x: 150, startPoint y: 91, endPoint x: 117, endPoint y: 90, distance: 33.0
click at [130, 90] on div "**********" at bounding box center [189, 90] width 122 height 21
click at [243, 71] on icon at bounding box center [242, 72] width 4 height 4
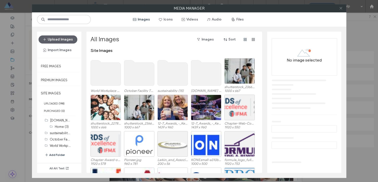
click at [340, 8] on icon at bounding box center [341, 8] width 4 height 4
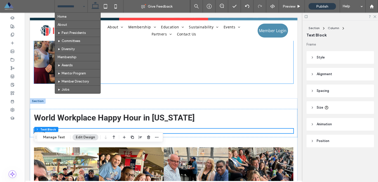
scroll to position [1254, 0]
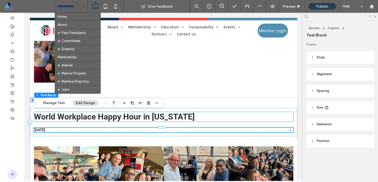
click at [174, 112] on span "World Workplace Happy Hour in Minnesota" at bounding box center [114, 117] width 161 height 10
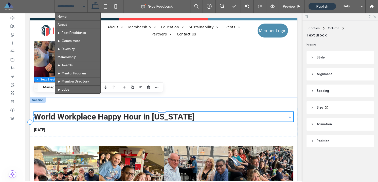
click at [174, 112] on div "World Workplace Happy Hour in Minnesota" at bounding box center [163, 117] width 259 height 10
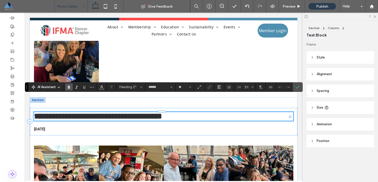
click at [132, 112] on span "**********" at bounding box center [98, 116] width 128 height 8
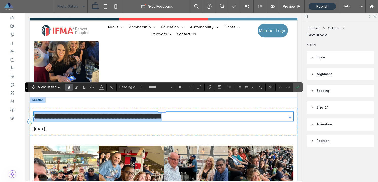
click at [132, 112] on span "**********" at bounding box center [98, 116] width 128 height 8
copy span "**********"
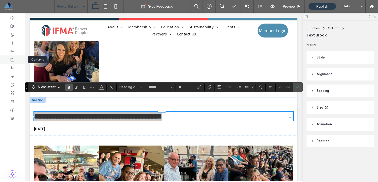
click at [16, 59] on div at bounding box center [12, 59] width 25 height 8
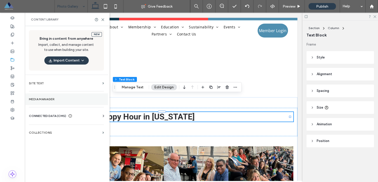
click at [43, 99] on label "Media Manager" at bounding box center [66, 100] width 75 height 4
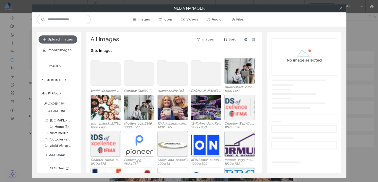
click at [49, 154] on button "Add Folder" at bounding box center [55, 155] width 20 height 6
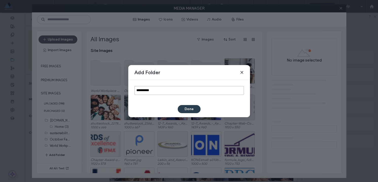
click at [141, 92] on input "**********" at bounding box center [188, 90] width 109 height 9
paste input "**********"
type input "**********"
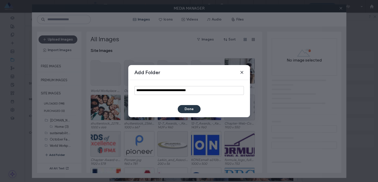
click at [188, 110] on button "Done" at bounding box center [189, 109] width 23 height 8
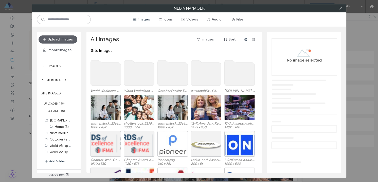
click at [108, 77] on use at bounding box center [105, 72] width 30 height 25
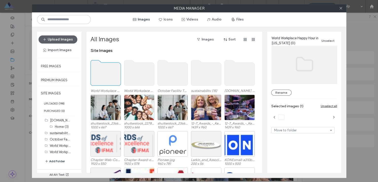
click at [108, 77] on use at bounding box center [105, 72] width 30 height 25
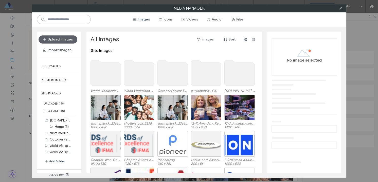
click at [108, 77] on use at bounding box center [105, 72] width 30 height 25
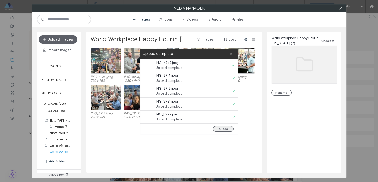
click at [226, 128] on button "Close" at bounding box center [223, 129] width 21 height 6
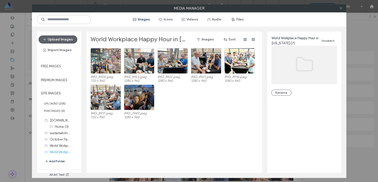
click at [340, 9] on icon at bounding box center [341, 8] width 4 height 4
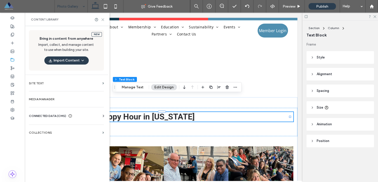
drag, startPoint x: 102, startPoint y: 20, endPoint x: 79, endPoint y: 17, distance: 22.9
click at [102, 20] on use at bounding box center [103, 19] width 2 height 2
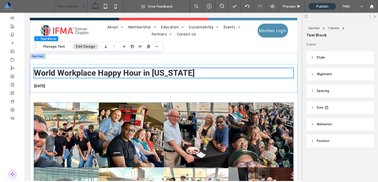
scroll to position [1293, 0]
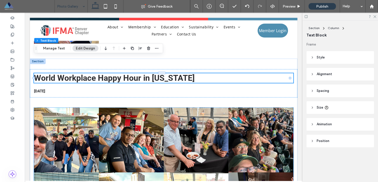
click at [46, 108] on link at bounding box center [66, 140] width 65 height 65
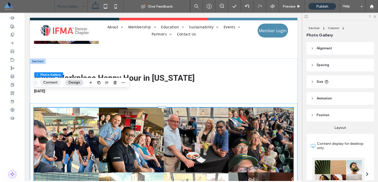
click at [48, 84] on button "Content" at bounding box center [50, 83] width 21 height 6
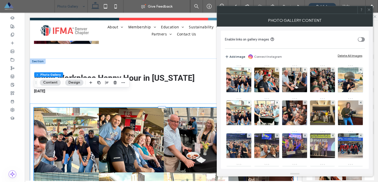
click at [49, 83] on button "Content" at bounding box center [50, 83] width 21 height 6
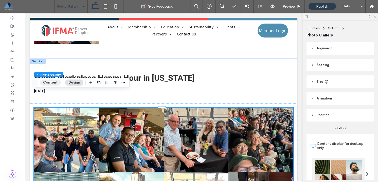
click at [43, 81] on button "Content" at bounding box center [50, 83] width 21 height 6
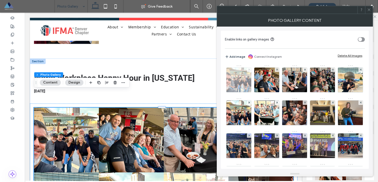
click at [249, 69] on use at bounding box center [249, 70] width 2 height 2
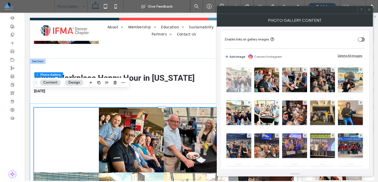
click at [276, 69] on use at bounding box center [277, 70] width 2 height 2
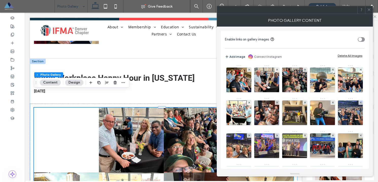
click at [276, 69] on use at bounding box center [277, 70] width 2 height 2
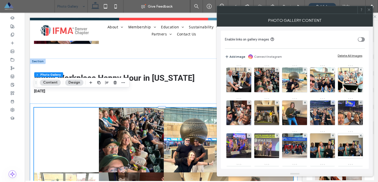
click at [249, 69] on use at bounding box center [249, 70] width 2 height 2
click at [276, 69] on use at bounding box center [277, 70] width 2 height 2
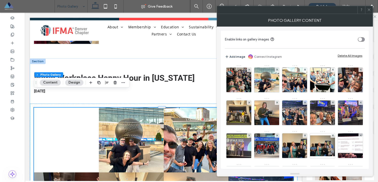
click at [249, 69] on use at bounding box center [249, 70] width 2 height 2
click at [276, 69] on use at bounding box center [277, 70] width 2 height 2
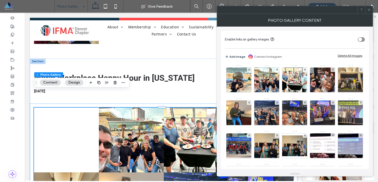
click at [249, 69] on use at bounding box center [249, 70] width 2 height 2
click at [276, 69] on use at bounding box center [277, 70] width 2 height 2
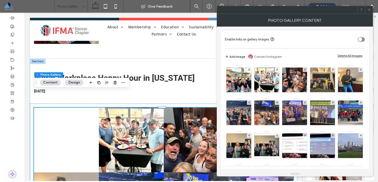
click at [276, 69] on use at bounding box center [277, 70] width 2 height 2
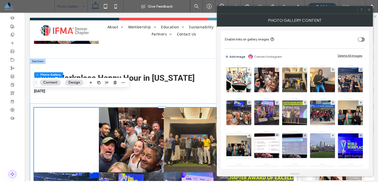
click at [276, 69] on use at bounding box center [277, 70] width 2 height 2
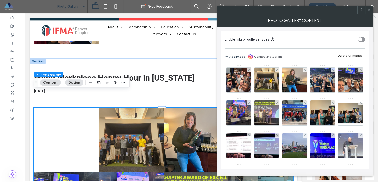
click at [249, 69] on use at bounding box center [249, 70] width 2 height 2
click at [276, 69] on use at bounding box center [277, 70] width 2 height 2
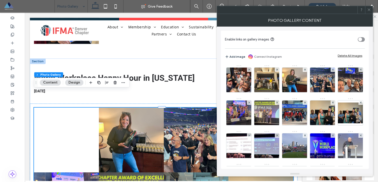
click at [276, 69] on use at bounding box center [277, 70] width 2 height 2
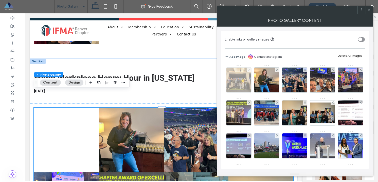
click at [276, 69] on use at bounding box center [277, 70] width 2 height 2
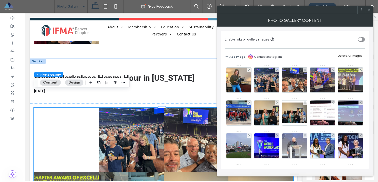
click at [276, 69] on use at bounding box center [277, 70] width 2 height 2
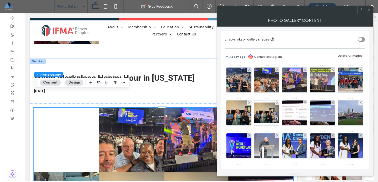
click at [248, 69] on use at bounding box center [249, 70] width 2 height 2
click at [276, 69] on use at bounding box center [277, 70] width 2 height 2
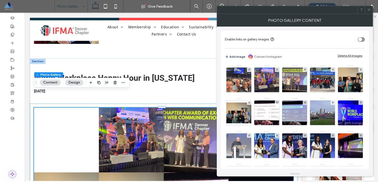
click at [276, 69] on use at bounding box center [277, 70] width 2 height 2
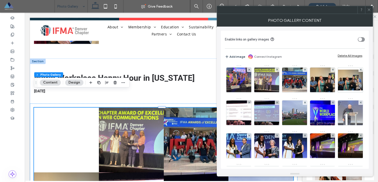
click at [248, 69] on use at bounding box center [249, 70] width 2 height 2
click at [276, 69] on use at bounding box center [277, 70] width 2 height 2
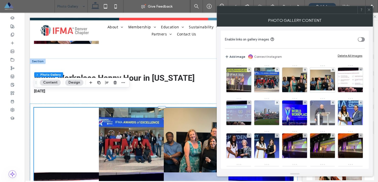
click at [248, 69] on use at bounding box center [249, 70] width 2 height 2
click at [276, 69] on use at bounding box center [277, 70] width 2 height 2
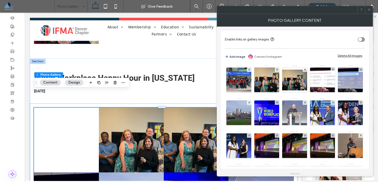
click at [248, 69] on use at bounding box center [249, 70] width 2 height 2
click at [276, 69] on use at bounding box center [277, 70] width 2 height 2
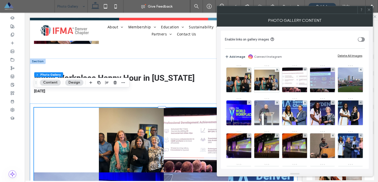
click at [248, 69] on use at bounding box center [249, 70] width 2 height 2
click at [276, 69] on use at bounding box center [277, 70] width 2 height 2
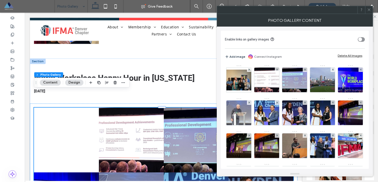
click at [248, 69] on use at bounding box center [249, 70] width 2 height 2
click at [276, 69] on use at bounding box center [277, 70] width 2 height 2
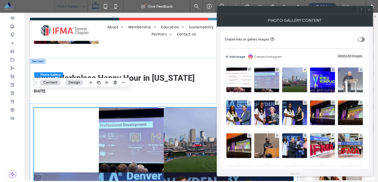
click at [248, 69] on use at bounding box center [249, 70] width 2 height 2
click at [276, 69] on use at bounding box center [277, 70] width 2 height 2
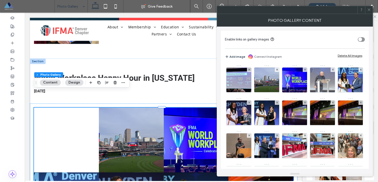
click at [248, 69] on use at bounding box center [249, 70] width 2 height 2
click at [276, 69] on use at bounding box center [277, 70] width 2 height 2
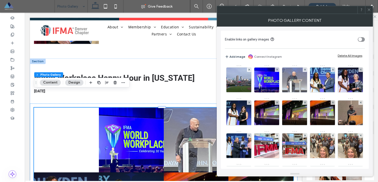
click at [248, 69] on use at bounding box center [249, 70] width 2 height 2
click at [276, 69] on use at bounding box center [277, 70] width 2 height 2
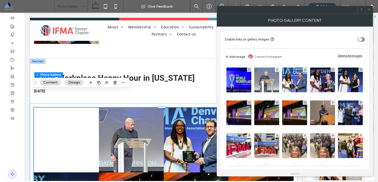
click at [276, 69] on use at bounding box center [277, 70] width 2 height 2
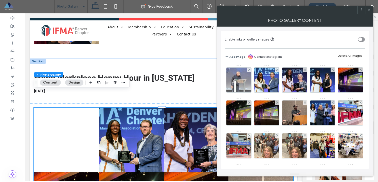
click at [276, 69] on use at bounding box center [277, 70] width 2 height 2
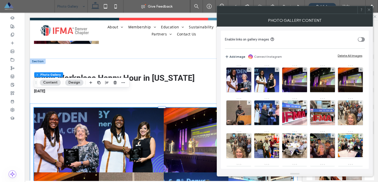
click at [248, 69] on use at bounding box center [249, 70] width 2 height 2
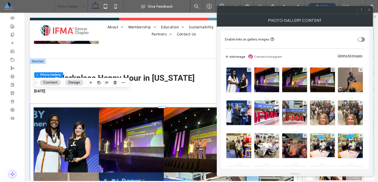
click at [248, 69] on use at bounding box center [249, 70] width 2 height 2
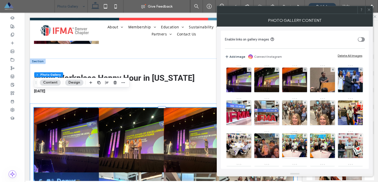
click at [248, 69] on use at bounding box center [249, 70] width 2 height 2
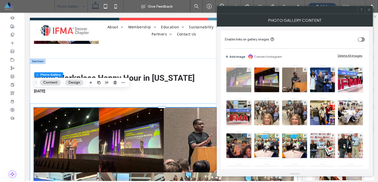
click at [248, 69] on use at bounding box center [249, 70] width 2 height 2
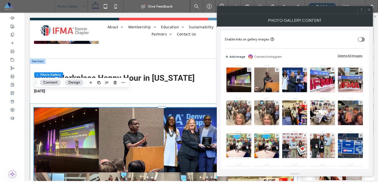
click at [248, 69] on use at bounding box center [249, 70] width 2 height 2
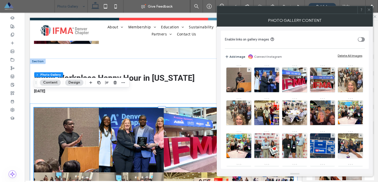
click at [248, 69] on use at bounding box center [249, 70] width 2 height 2
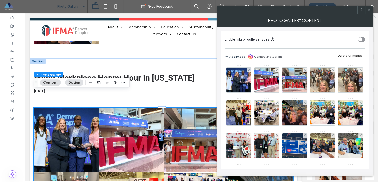
click at [248, 69] on use at bounding box center [249, 70] width 2 height 2
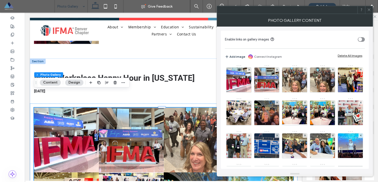
click at [248, 69] on use at bounding box center [249, 70] width 2 height 2
click at [276, 69] on use at bounding box center [277, 70] width 2 height 2
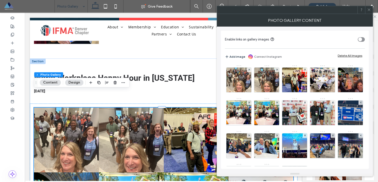
click at [248, 69] on use at bounding box center [249, 70] width 2 height 2
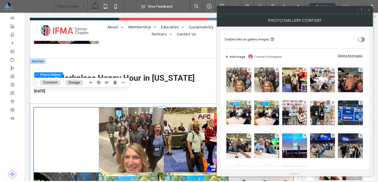
click at [276, 69] on use at bounding box center [277, 70] width 2 height 2
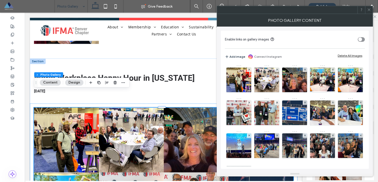
click at [248, 69] on use at bounding box center [249, 70] width 2 height 2
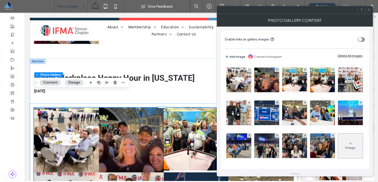
click at [248, 69] on use at bounding box center [249, 70] width 2 height 2
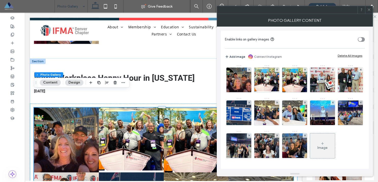
click at [248, 69] on use at bounding box center [249, 70] width 2 height 2
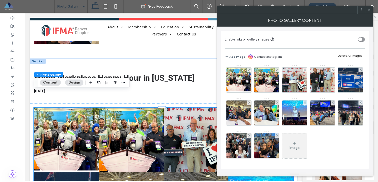
click at [248, 69] on use at bounding box center [249, 70] width 2 height 2
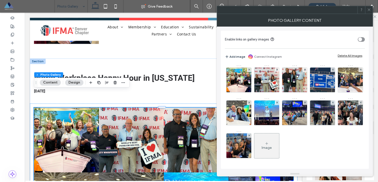
click at [248, 69] on use at bounding box center [249, 70] width 2 height 2
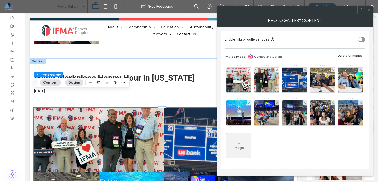
click at [248, 69] on use at bounding box center [249, 70] width 2 height 2
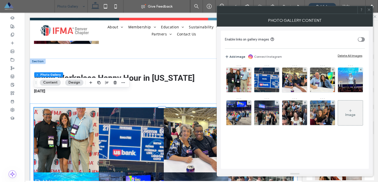
click at [248, 69] on use at bounding box center [249, 70] width 2 height 2
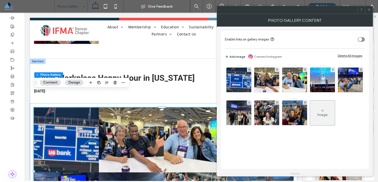
click at [248, 69] on use at bounding box center [249, 70] width 2 height 2
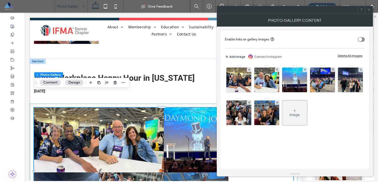
click at [248, 69] on use at bounding box center [249, 70] width 2 height 2
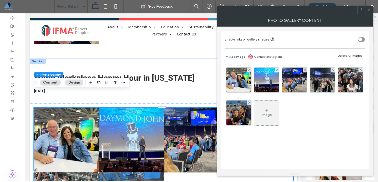
click at [248, 69] on use at bounding box center [249, 70] width 2 height 2
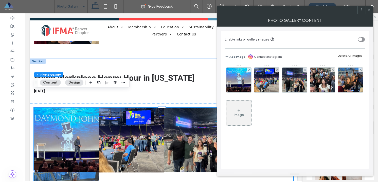
click at [248, 69] on use at bounding box center [249, 70] width 2 height 2
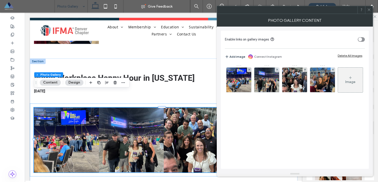
click at [248, 69] on use at bounding box center [249, 70] width 2 height 2
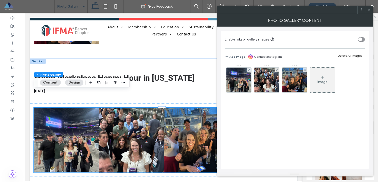
click at [248, 69] on use at bounding box center [249, 70] width 2 height 2
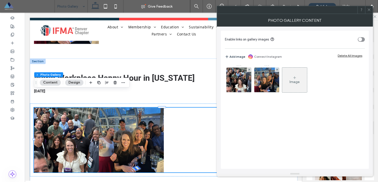
click at [248, 69] on use at bounding box center [249, 70] width 2 height 2
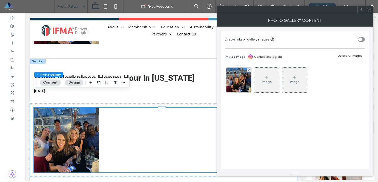
click at [248, 69] on use at bounding box center [249, 70] width 2 height 2
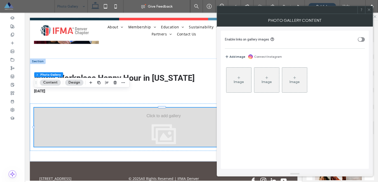
click at [243, 78] on div "Image" at bounding box center [238, 80] width 25 height 24
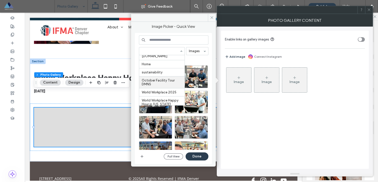
scroll to position [50, 0]
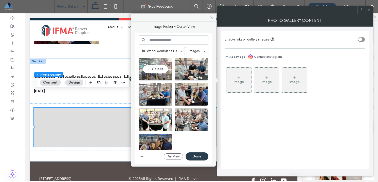
click at [161, 69] on div "Select" at bounding box center [155, 69] width 33 height 23
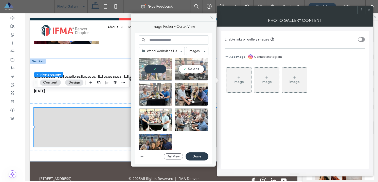
click at [193, 68] on div "Select" at bounding box center [191, 69] width 33 height 23
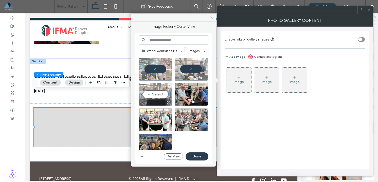
click at [152, 93] on div "Select" at bounding box center [155, 94] width 33 height 23
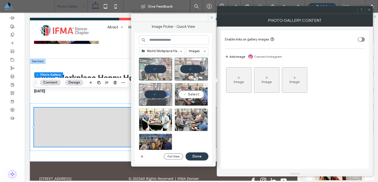
click at [185, 96] on div "Select" at bounding box center [191, 94] width 33 height 23
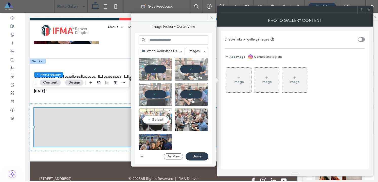
click at [148, 120] on div "Select" at bounding box center [155, 119] width 33 height 23
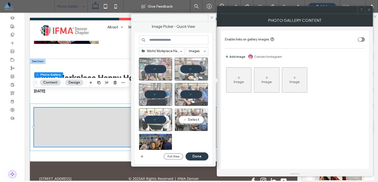
click at [186, 122] on div "Select" at bounding box center [191, 119] width 33 height 23
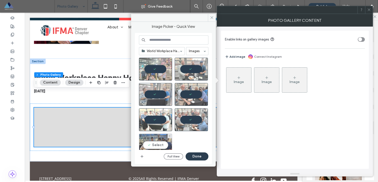
click at [154, 143] on div "Select" at bounding box center [155, 145] width 33 height 23
click at [190, 155] on button "Done" at bounding box center [196, 156] width 23 height 8
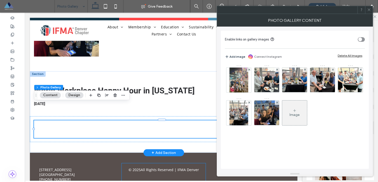
scroll to position [1293, 0]
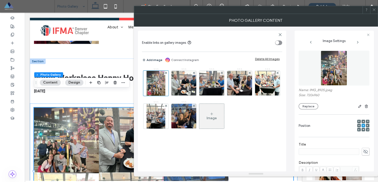
click at [374, 12] on span at bounding box center [374, 10] width 4 height 8
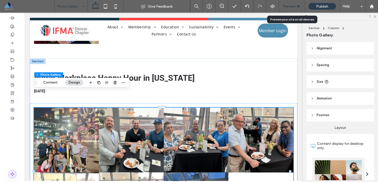
click at [285, 6] on span "Preview" at bounding box center [288, 6] width 13 height 4
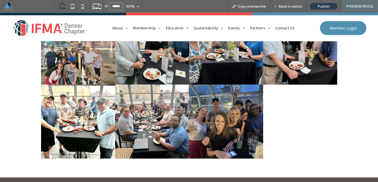
scroll to position [1570, 0]
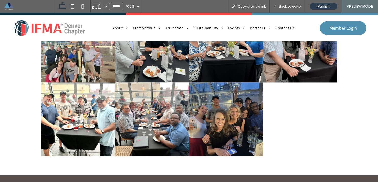
click at [141, 114] on link at bounding box center [152, 119] width 74 height 74
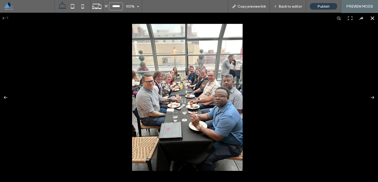
click at [367, 16] on button at bounding box center [372, 18] width 11 height 11
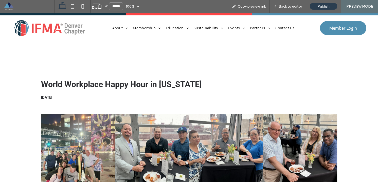
scroll to position [1462, 0]
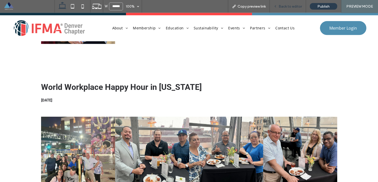
click at [288, 7] on span "Back to editor" at bounding box center [289, 6] width 23 height 4
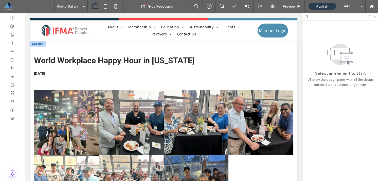
scroll to position [1287, 0]
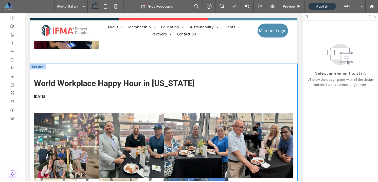
click at [83, 64] on div "World Workplace Happy Hour in Minnesota 09/18/2025 Button Button Button Button …" at bounding box center [163, 161] width 267 height 194
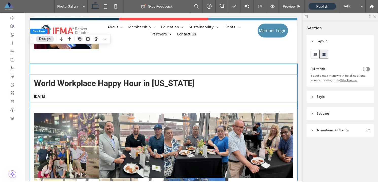
click at [79, 38] on icon "button" at bounding box center [80, 39] width 4 height 4
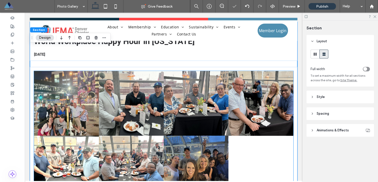
scroll to position [1434, 0]
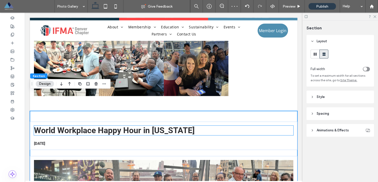
click at [91, 126] on span "World Workplace Happy Hour in Minnesota" at bounding box center [114, 131] width 161 height 10
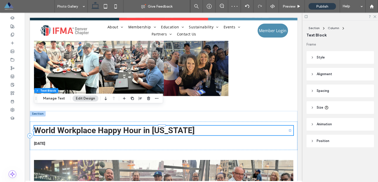
click at [91, 126] on div "World Workplace Happy Hour in Minnesota" at bounding box center [163, 131] width 259 height 10
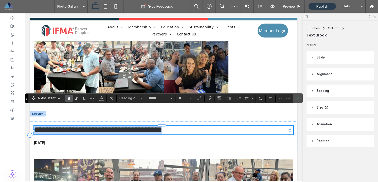
type input "*********"
type input "**"
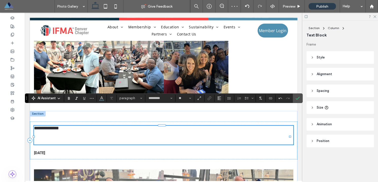
scroll to position [0, 0]
type input "******"
type input "**"
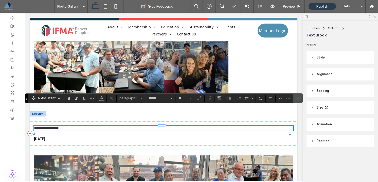
type input "*********"
type input "**"
click at [135, 95] on button "paragraph*" at bounding box center [131, 98] width 26 height 7
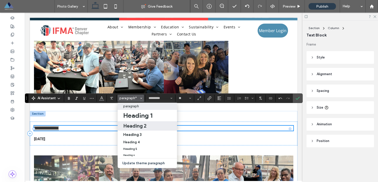
click at [139, 127] on h2 "Heading 2" at bounding box center [134, 126] width 23 height 6
type input "******"
type input "**"
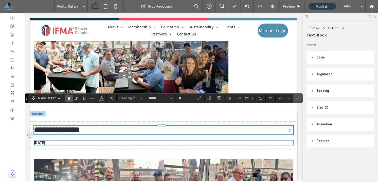
click at [45, 141] on span "09/18/2025" at bounding box center [39, 143] width 11 height 5
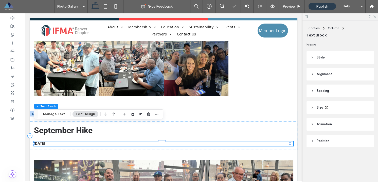
click at [51, 141] on div "09/18/2025" at bounding box center [163, 143] width 259 height 5
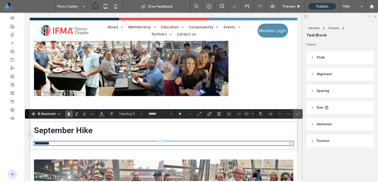
type input "*********"
type input "**"
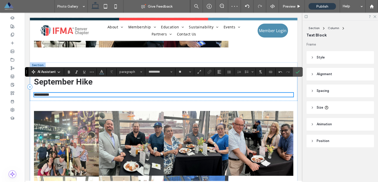
scroll to position [1484, 0]
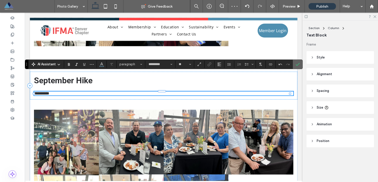
drag, startPoint x: 298, startPoint y: 65, endPoint x: 273, endPoint y: 52, distance: 28.2
click at [298, 65] on icon "Confirm" at bounding box center [297, 64] width 4 height 4
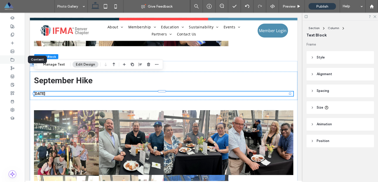
click at [13, 60] on icon at bounding box center [12, 60] width 4 height 4
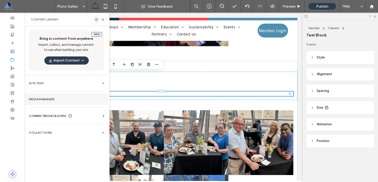
click at [35, 99] on label "Media Manager" at bounding box center [66, 100] width 75 height 4
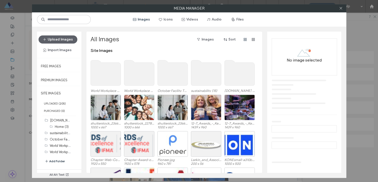
click at [54, 161] on button "Add Folder" at bounding box center [55, 161] width 20 height 6
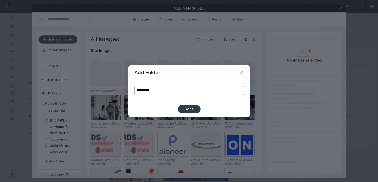
click at [148, 89] on input "**********" at bounding box center [188, 90] width 109 height 9
type input "**********"
click at [196, 110] on button "Done" at bounding box center [189, 109] width 23 height 8
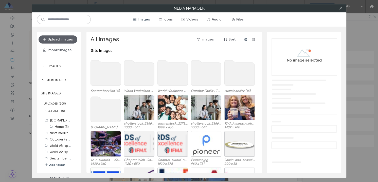
click at [106, 74] on use at bounding box center [105, 72] width 30 height 25
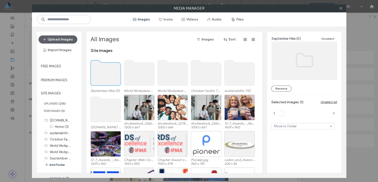
click at [106, 74] on use at bounding box center [105, 72] width 30 height 25
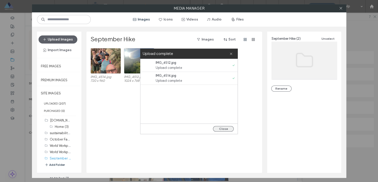
click at [224, 130] on button "Close" at bounding box center [223, 129] width 21 height 6
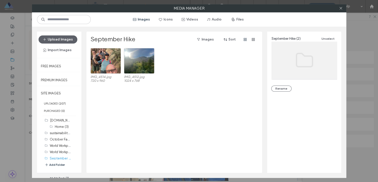
click at [340, 7] on icon at bounding box center [341, 8] width 4 height 4
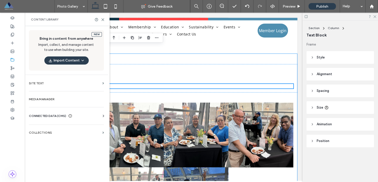
scroll to position [1488, 0]
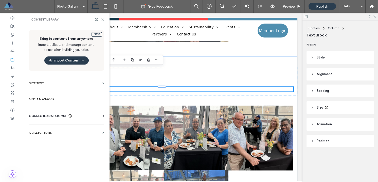
drag, startPoint x: 103, startPoint y: 19, endPoint x: 87, endPoint y: 60, distance: 44.5
click at [103, 19] on use at bounding box center [103, 19] width 2 height 2
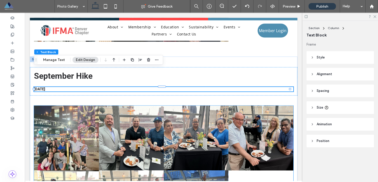
click at [66, 120] on link at bounding box center [66, 138] width 65 height 65
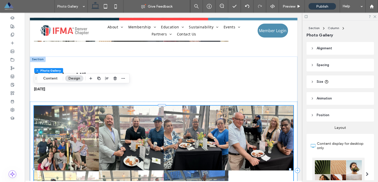
click at [65, 117] on link at bounding box center [66, 138] width 65 height 65
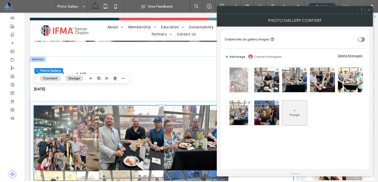
click at [248, 69] on use at bounding box center [249, 70] width 2 height 2
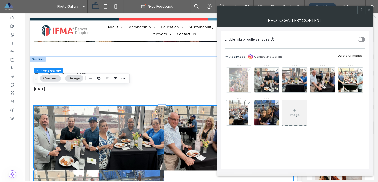
click at [276, 69] on use at bounding box center [277, 70] width 2 height 2
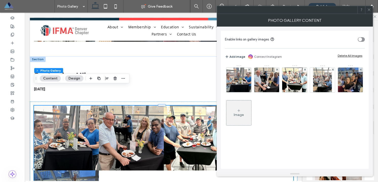
click at [248, 69] on use at bounding box center [249, 70] width 2 height 2
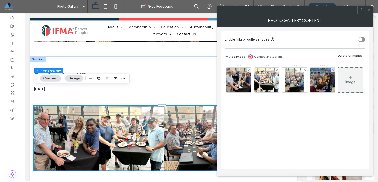
click at [248, 69] on use at bounding box center [249, 70] width 2 height 2
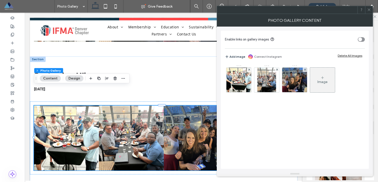
click at [248, 69] on use at bounding box center [249, 70] width 2 height 2
click at [276, 69] on use at bounding box center [277, 70] width 2 height 2
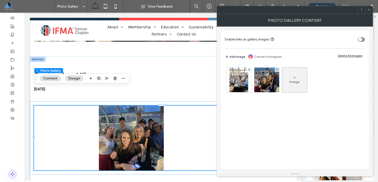
click at [276, 69] on use at bounding box center [277, 70] width 2 height 2
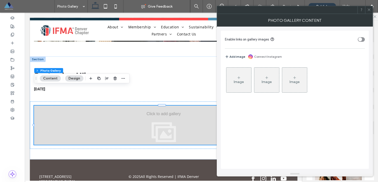
click at [248, 69] on div "Image" at bounding box center [238, 80] width 25 height 24
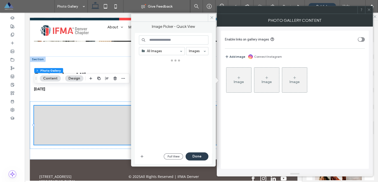
click at [242, 77] on div "Image" at bounding box center [238, 80] width 25 height 24
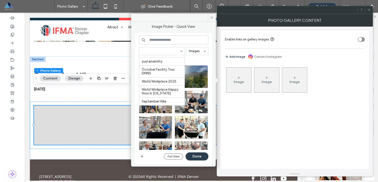
scroll to position [59, 0]
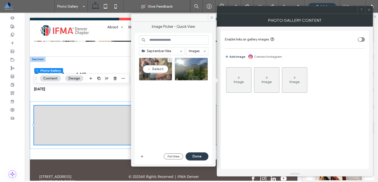
click at [156, 66] on div "Select" at bounding box center [155, 69] width 33 height 23
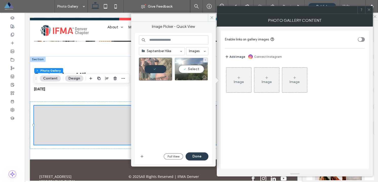
click at [183, 69] on div "Select" at bounding box center [191, 69] width 33 height 23
click at [195, 156] on button "Done" at bounding box center [196, 156] width 23 height 8
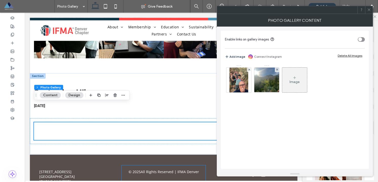
scroll to position [1488, 0]
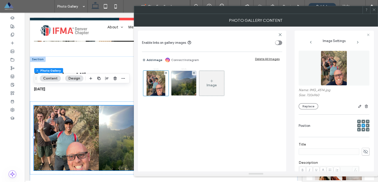
click at [374, 10] on icon at bounding box center [374, 10] width 4 height 4
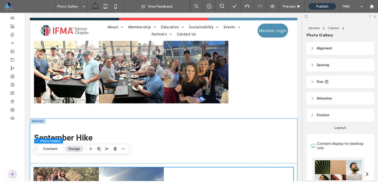
scroll to position [1427, 0]
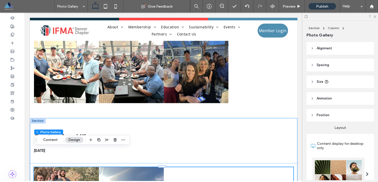
click at [72, 118] on div "September Hike ﻿ 09/15/2025 Button Button" at bounding box center [163, 182] width 267 height 129
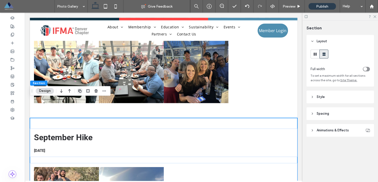
click at [82, 91] on span "button" at bounding box center [80, 91] width 6 height 6
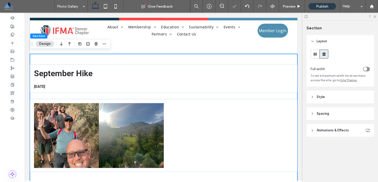
scroll to position [1620, 0]
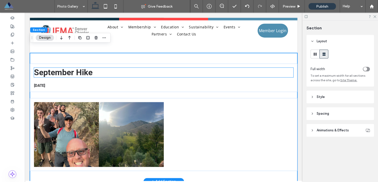
click at [72, 68] on span "September Hike" at bounding box center [63, 73] width 59 height 10
click at [72, 68] on div "September Hike ﻿" at bounding box center [163, 73] width 259 height 10
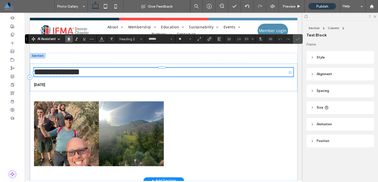
type input "*********"
type input "**"
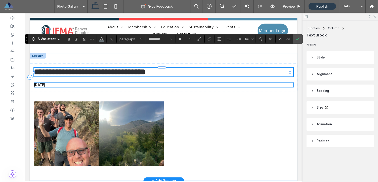
click at [44, 83] on span "09/15/2025" at bounding box center [39, 85] width 11 height 5
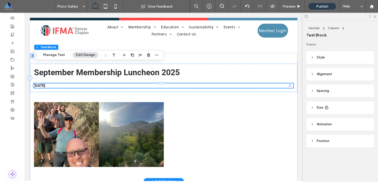
click at [44, 83] on div "09/15/2025" at bounding box center [163, 85] width 259 height 5
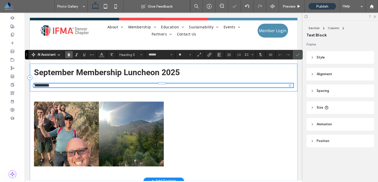
type input "*********"
type input "**"
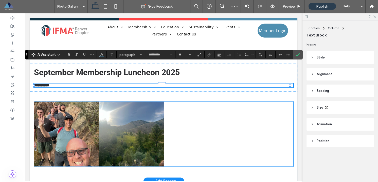
click at [221, 102] on div at bounding box center [196, 134] width 65 height 65
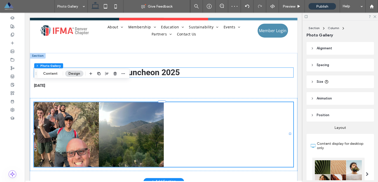
click at [115, 68] on span "September Membership Luncheon 2025" at bounding box center [107, 73] width 146 height 10
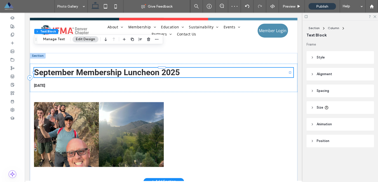
click at [115, 68] on div "September Membership Luncheon 2025" at bounding box center [163, 73] width 259 height 10
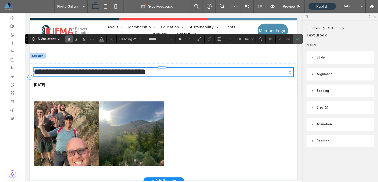
click at [115, 68] on span "**********" at bounding box center [89, 72] width 111 height 8
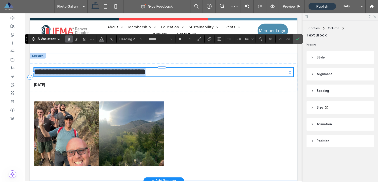
click at [115, 68] on span "**********" at bounding box center [89, 72] width 111 height 8
copy span "**********"
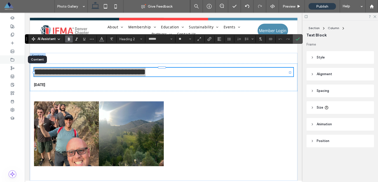
click at [14, 61] on icon at bounding box center [12, 60] width 4 height 4
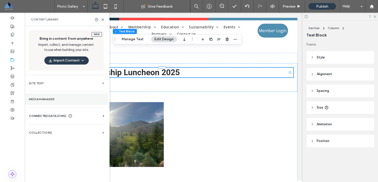
click at [45, 98] on label "Media Manager" at bounding box center [66, 100] width 75 height 4
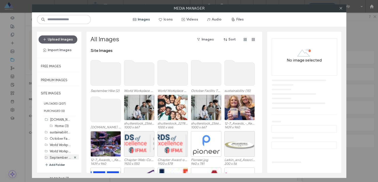
scroll to position [3, 0]
click at [54, 162] on button "Add Folder" at bounding box center [55, 165] width 20 height 6
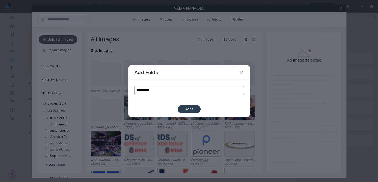
click at [146, 88] on input "**********" at bounding box center [188, 90] width 109 height 9
paste input "**********"
type input "**********"
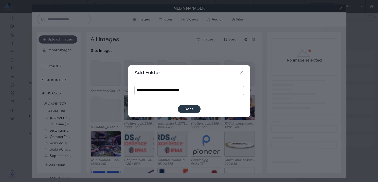
click at [194, 107] on button "Done" at bounding box center [189, 109] width 23 height 8
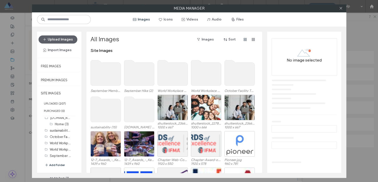
click at [97, 74] on use at bounding box center [105, 72] width 30 height 25
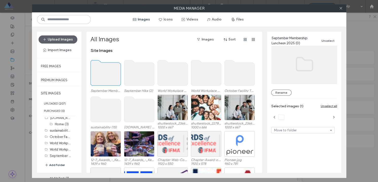
click at [97, 74] on use at bounding box center [105, 72] width 30 height 25
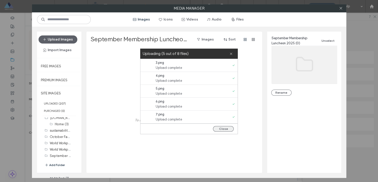
drag, startPoint x: 217, startPoint y: 130, endPoint x: 209, endPoint y: 129, distance: 8.6
click at [217, 130] on button "Close" at bounding box center [223, 129] width 21 height 6
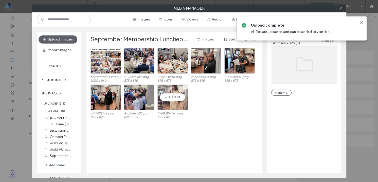
click at [177, 101] on div "Select" at bounding box center [172, 98] width 30 height 26
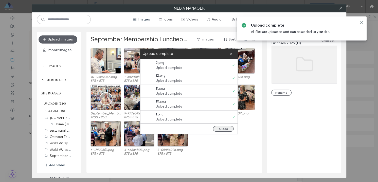
click at [221, 130] on button "Close" at bounding box center [223, 129] width 21 height 6
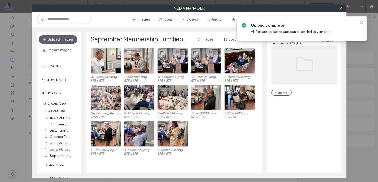
click at [361, 22] on use at bounding box center [361, 22] width 2 height 2
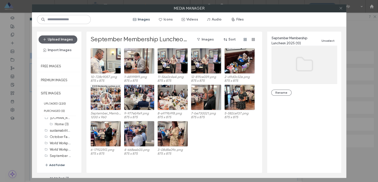
click at [340, 7] on icon at bounding box center [341, 8] width 4 height 4
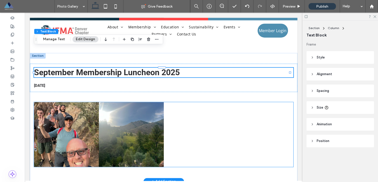
click at [62, 102] on link at bounding box center [66, 134] width 65 height 65
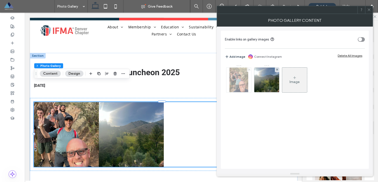
click at [248, 70] on icon at bounding box center [249, 70] width 2 height 2
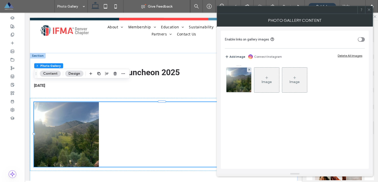
click at [248, 70] on icon at bounding box center [249, 70] width 2 height 2
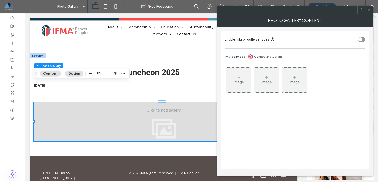
click at [237, 78] on icon at bounding box center [239, 78] width 4 height 4
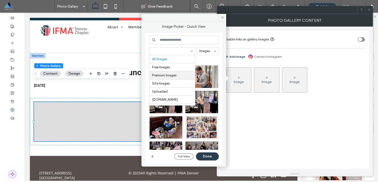
scroll to position [71, 0]
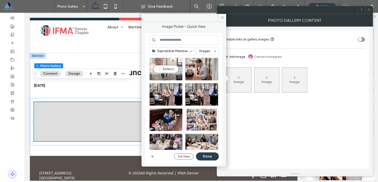
click at [169, 67] on div "Select" at bounding box center [165, 69] width 33 height 23
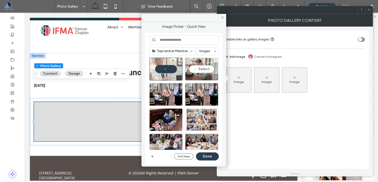
click at [196, 69] on div "Select" at bounding box center [201, 69] width 33 height 23
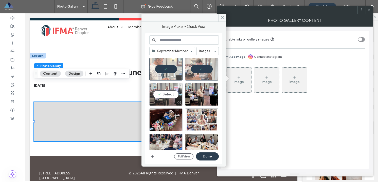
click at [167, 95] on div "Select" at bounding box center [165, 94] width 33 height 23
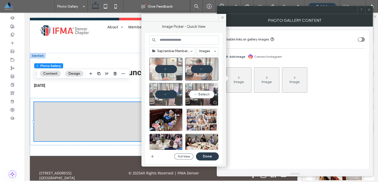
click at [199, 97] on div "Select" at bounding box center [201, 94] width 33 height 23
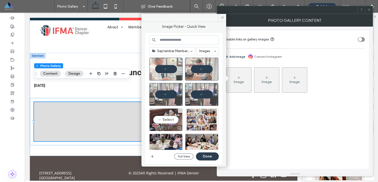
click at [164, 118] on div "Select" at bounding box center [165, 119] width 33 height 23
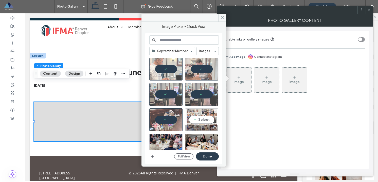
click at [191, 119] on div "Select" at bounding box center [201, 119] width 33 height 23
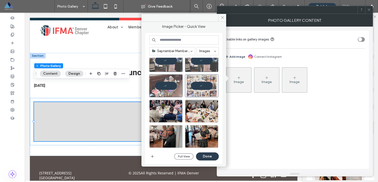
scroll to position [36, 0]
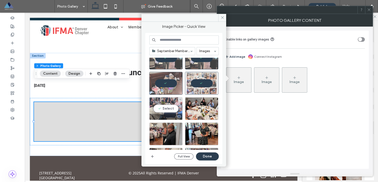
click at [163, 111] on div "Select" at bounding box center [165, 108] width 33 height 23
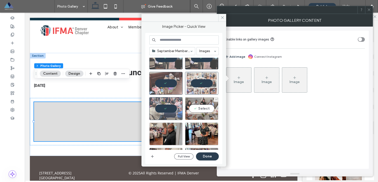
click at [199, 112] on div "Select" at bounding box center [201, 108] width 33 height 23
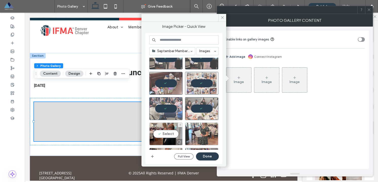
drag, startPoint x: 157, startPoint y: 130, endPoint x: 188, endPoint y: 134, distance: 31.1
click at [157, 130] on div "Select" at bounding box center [165, 134] width 33 height 23
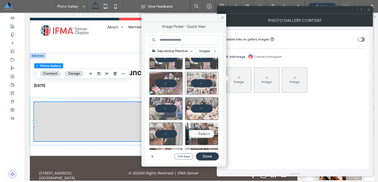
click at [200, 134] on div "Select" at bounding box center [201, 134] width 33 height 23
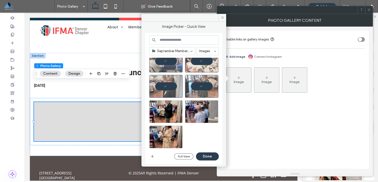
scroll to position [85, 0]
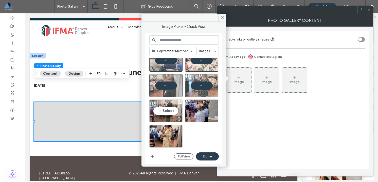
drag, startPoint x: 166, startPoint y: 109, endPoint x: 182, endPoint y: 111, distance: 15.6
click at [166, 109] on div "Select" at bounding box center [165, 111] width 33 height 23
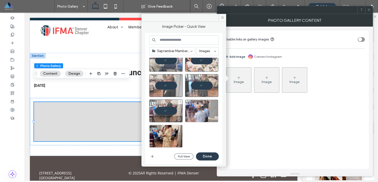
click at [202, 112] on div at bounding box center [201, 111] width 33 height 23
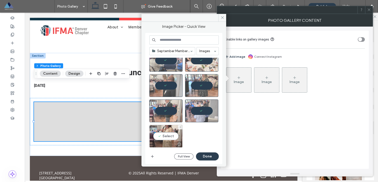
click at [161, 134] on div "Select" at bounding box center [165, 136] width 33 height 23
click at [205, 156] on button "Done" at bounding box center [207, 156] width 23 height 8
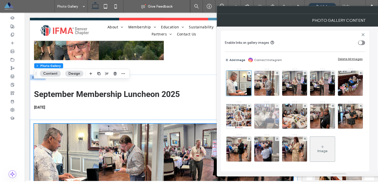
scroll to position [1620, 0]
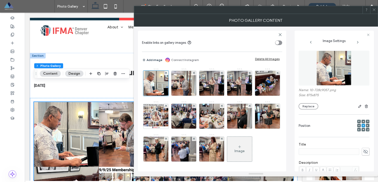
click at [375, 12] on span at bounding box center [374, 10] width 4 height 8
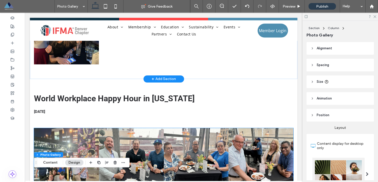
scroll to position [1184, 0]
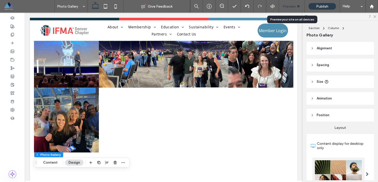
drag, startPoint x: 290, startPoint y: 6, endPoint x: 228, endPoint y: 61, distance: 83.2
click at [290, 6] on span "Preview" at bounding box center [288, 6] width 13 height 4
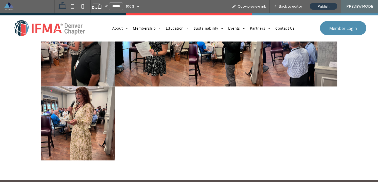
scroll to position [2129, 0]
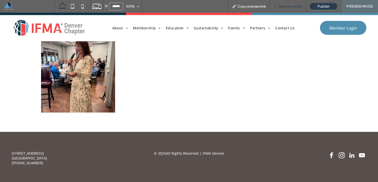
drag, startPoint x: 290, startPoint y: 7, endPoint x: 275, endPoint y: 26, distance: 23.9
click at [290, 7] on span "Back to editor" at bounding box center [289, 6] width 23 height 4
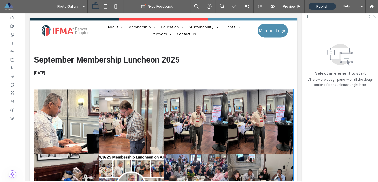
scroll to position [1591, 0]
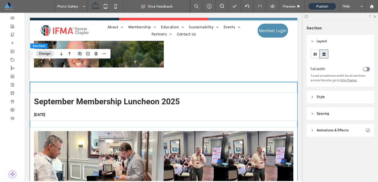
click at [81, 55] on icon "button" at bounding box center [80, 54] width 4 height 4
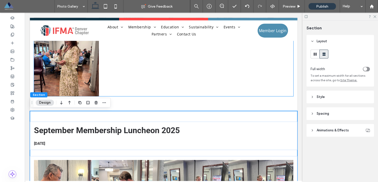
scroll to position [1895, 0]
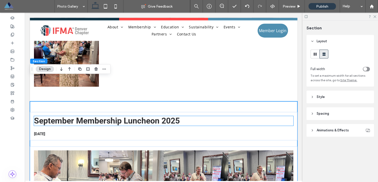
click at [81, 116] on span "September Membership Luncheon 2025" at bounding box center [107, 121] width 146 height 10
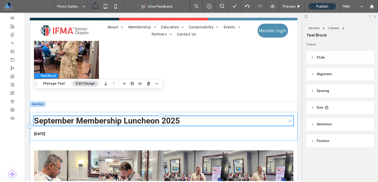
click at [81, 116] on div "September Membership Luncheon 2025" at bounding box center [163, 121] width 259 height 10
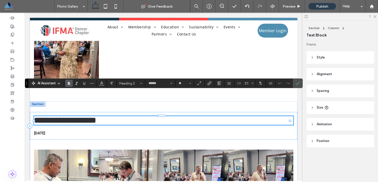
type input "*********"
type input "**"
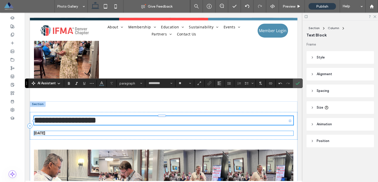
click at [44, 131] on span "09/09/2025" at bounding box center [39, 133] width 11 height 5
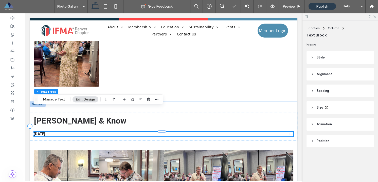
click at [44, 132] on div "09/09/2025" at bounding box center [163, 134] width 259 height 5
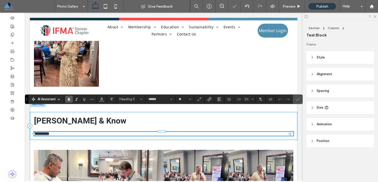
type input "*********"
type input "**"
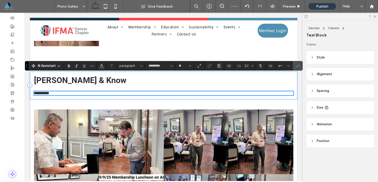
scroll to position [1938, 0]
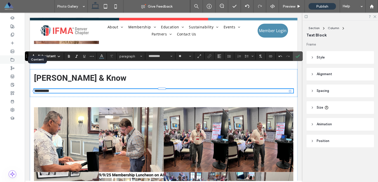
click at [13, 59] on icon at bounding box center [12, 60] width 4 height 4
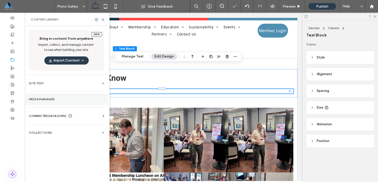
click at [42, 98] on label "Media Manager" at bounding box center [66, 100] width 75 height 4
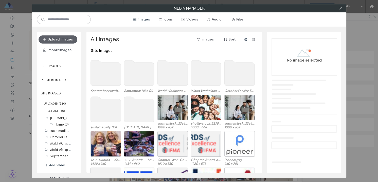
scroll to position [8, 0]
click at [56, 165] on button "Add Folder" at bounding box center [55, 165] width 20 height 5
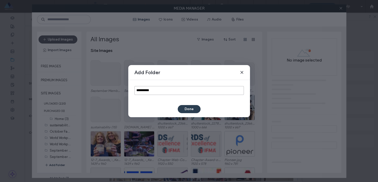
click at [144, 88] on input "**********" at bounding box center [188, 90] width 109 height 9
paste input "********"
type input "**********"
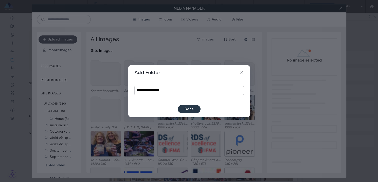
click at [183, 108] on button "Done" at bounding box center [189, 109] width 23 height 8
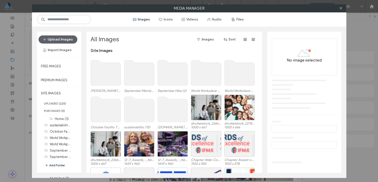
click at [104, 75] on use at bounding box center [105, 72] width 30 height 25
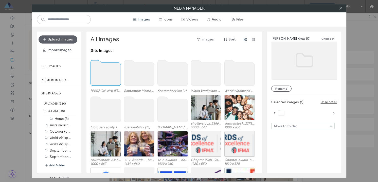
click at [104, 75] on use at bounding box center [105, 72] width 30 height 25
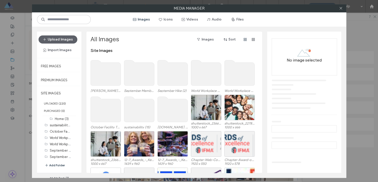
click at [104, 75] on use at bounding box center [105, 72] width 30 height 25
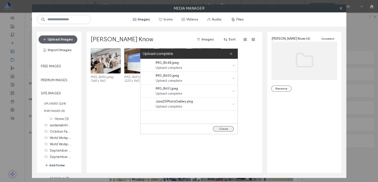
click at [222, 131] on button "Close" at bounding box center [223, 129] width 21 height 6
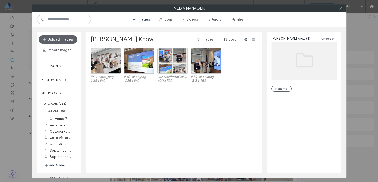
click at [340, 7] on icon at bounding box center [341, 8] width 4 height 4
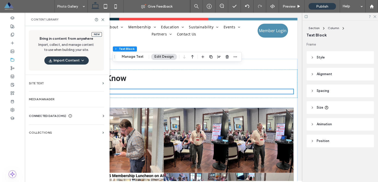
scroll to position [1937, 0]
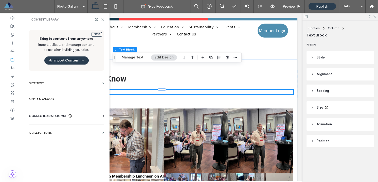
drag, startPoint x: 101, startPoint y: 20, endPoint x: 104, endPoint y: 32, distance: 13.2
click at [101, 20] on icon at bounding box center [103, 20] width 4 height 4
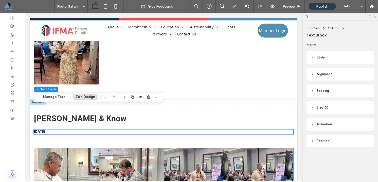
scroll to position [1897, 0]
click at [58, 148] on link at bounding box center [66, 180] width 65 height 65
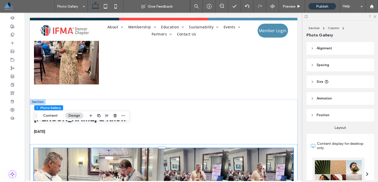
click at [59, 148] on link at bounding box center [66, 180] width 65 height 65
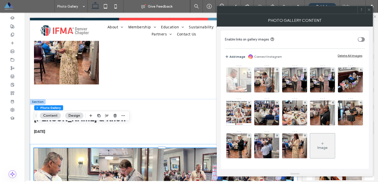
click at [250, 70] on div at bounding box center [249, 70] width 4 height 4
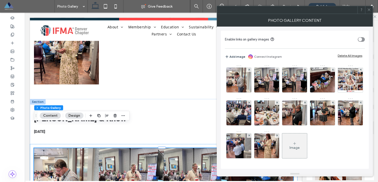
click at [250, 70] on div at bounding box center [249, 70] width 4 height 4
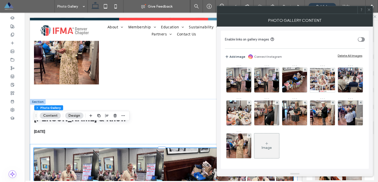
click at [250, 70] on div at bounding box center [249, 70] width 4 height 4
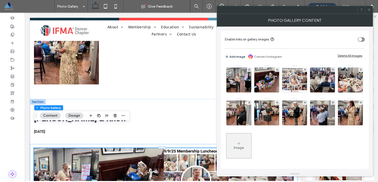
click at [250, 70] on div at bounding box center [249, 70] width 4 height 4
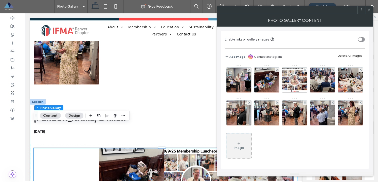
click at [275, 70] on div at bounding box center [277, 70] width 4 height 4
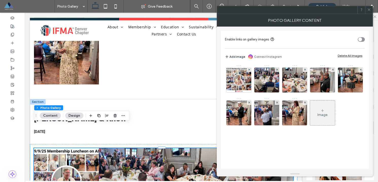
click at [250, 70] on div at bounding box center [249, 70] width 4 height 4
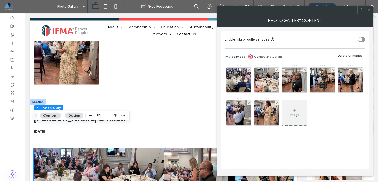
click at [250, 70] on div at bounding box center [249, 70] width 4 height 4
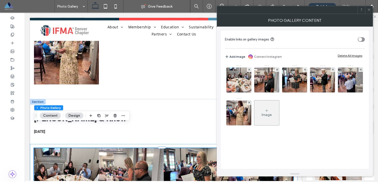
click at [250, 70] on div at bounding box center [249, 70] width 4 height 4
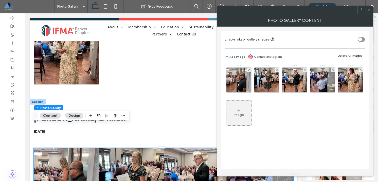
click at [250, 70] on div at bounding box center [249, 70] width 4 height 4
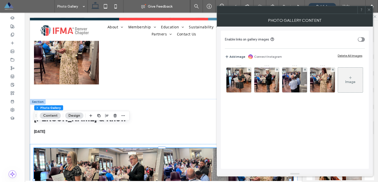
click at [250, 70] on div at bounding box center [249, 70] width 4 height 4
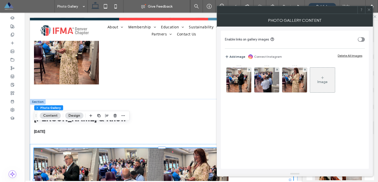
click at [250, 70] on div at bounding box center [249, 70] width 4 height 4
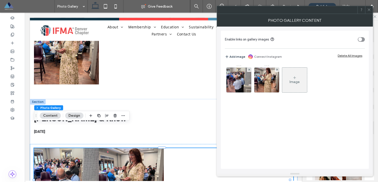
click at [250, 70] on div at bounding box center [249, 70] width 4 height 4
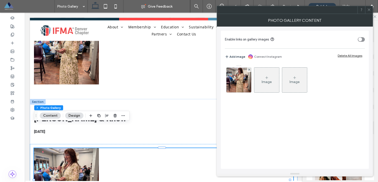
click at [250, 70] on div at bounding box center [249, 70] width 4 height 4
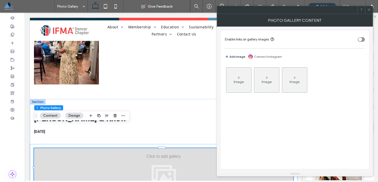
click at [244, 76] on div "Image" at bounding box center [238, 80] width 25 height 24
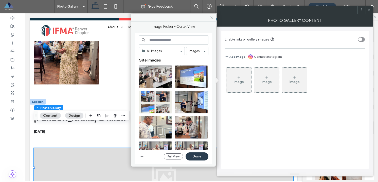
click at [238, 79] on icon at bounding box center [239, 78] width 4 height 4
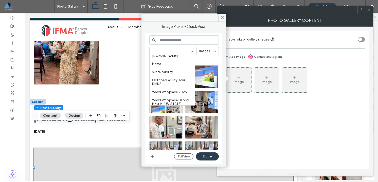
scroll to position [80, 0]
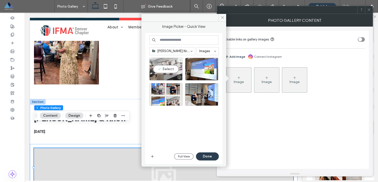
click at [164, 66] on div "Select" at bounding box center [165, 69] width 33 height 23
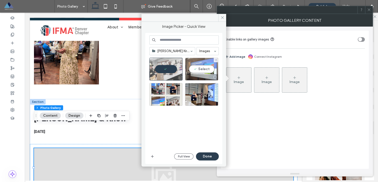
click at [197, 69] on div "Select" at bounding box center [201, 69] width 33 height 23
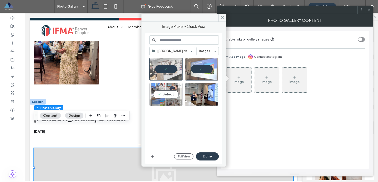
click at [168, 95] on div "Select" at bounding box center [165, 94] width 33 height 23
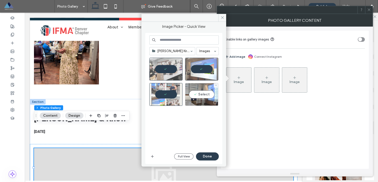
click at [200, 95] on div "Select" at bounding box center [201, 94] width 33 height 23
click at [204, 153] on button "Done" at bounding box center [207, 156] width 23 height 8
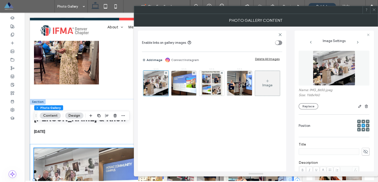
click at [374, 11] on icon at bounding box center [374, 10] width 4 height 4
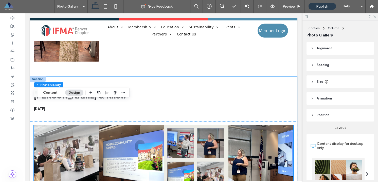
scroll to position [1920, 0]
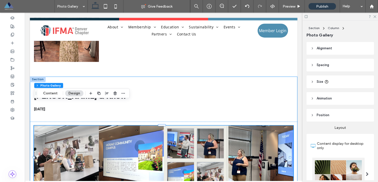
click at [162, 76] on div "August Knosh & Know 08/21/2025 Button Button Button Button" at bounding box center [163, 140] width 267 height 129
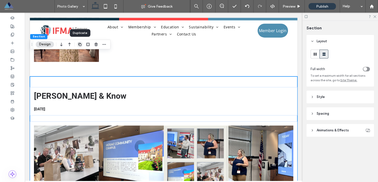
click at [79, 46] on use "button" at bounding box center [79, 44] width 3 height 3
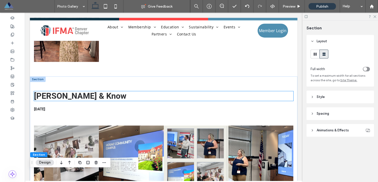
click at [76, 91] on span "August Knosh & Know" at bounding box center [80, 96] width 92 height 10
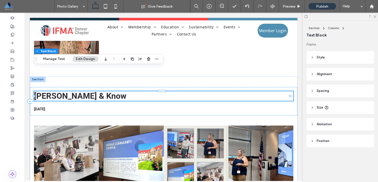
click at [76, 91] on div "August Knosh & Know" at bounding box center [163, 96] width 259 height 10
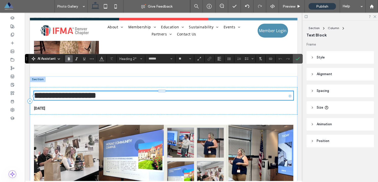
click at [76, 91] on span "**********" at bounding box center [65, 95] width 62 height 8
type input "*********"
type input "**"
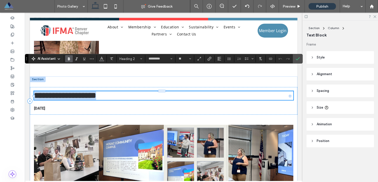
scroll to position [0, 0]
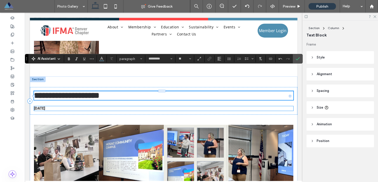
click at [45, 106] on span "08/21/2025" at bounding box center [39, 108] width 11 height 5
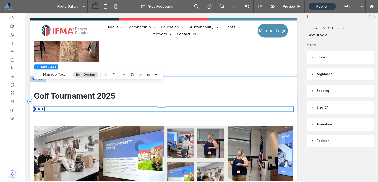
click at [47, 107] on div "08/21/2025" at bounding box center [163, 109] width 259 height 5
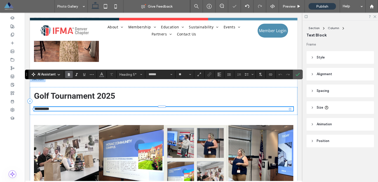
click at [47, 107] on span "**********" at bounding box center [41, 109] width 15 height 4
type input "*********"
type input "**"
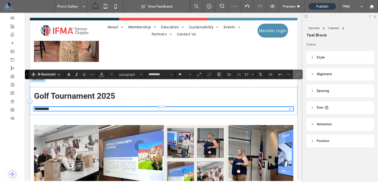
drag, startPoint x: 298, startPoint y: 75, endPoint x: 239, endPoint y: 69, distance: 59.8
click at [298, 75] on icon "Confirm" at bounding box center [297, 74] width 4 height 4
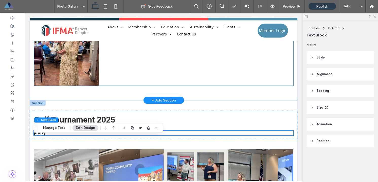
scroll to position [1899, 0]
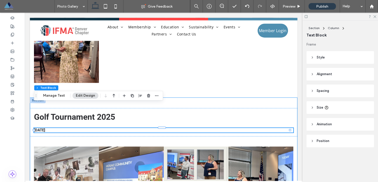
click at [115, 117] on div "Golf Tournament 2025 08/11/2025 Button Button Button Button" at bounding box center [163, 162] width 267 height 129
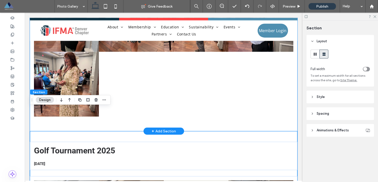
scroll to position [1902, 0]
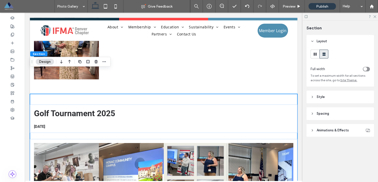
click at [114, 94] on div "Golf Tournament 2025 08/11/2025 Button Button Button Button" at bounding box center [163, 158] width 267 height 129
click at [63, 63] on icon "button" at bounding box center [61, 61] width 6 height 9
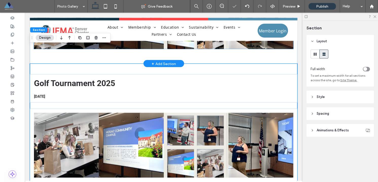
scroll to position [2067, 0]
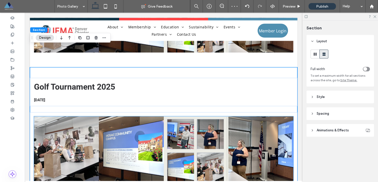
click at [67, 116] on link at bounding box center [66, 148] width 65 height 65
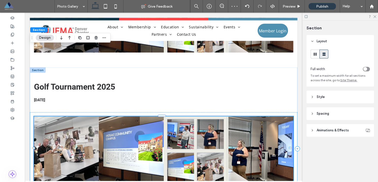
click at [67, 116] on link at bounding box center [66, 148] width 65 height 65
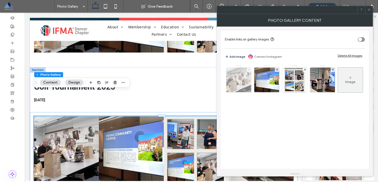
click at [249, 69] on use at bounding box center [249, 70] width 2 height 2
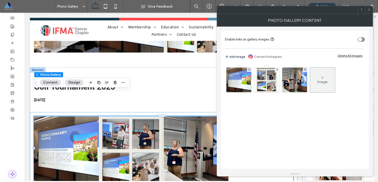
click at [249, 69] on use at bounding box center [249, 70] width 2 height 2
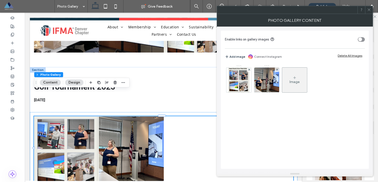
click at [249, 69] on use at bounding box center [249, 70] width 2 height 2
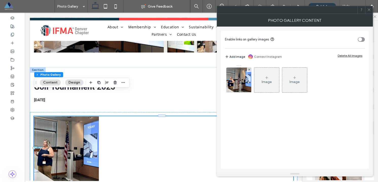
click at [249, 69] on use at bounding box center [249, 70] width 2 height 2
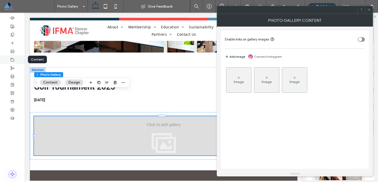
click at [12, 61] on icon at bounding box center [12, 60] width 4 height 4
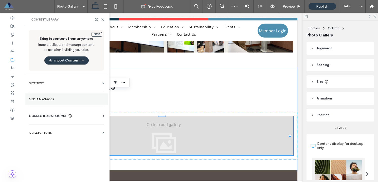
click at [52, 102] on section "Media Manager" at bounding box center [66, 99] width 83 height 12
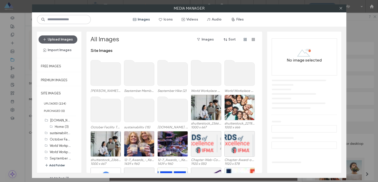
click at [56, 166] on button "Add Folder" at bounding box center [55, 165] width 20 height 5
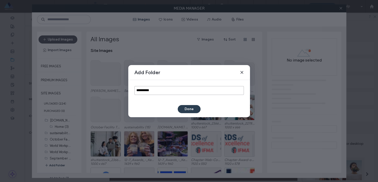
click at [150, 93] on input "**********" at bounding box center [188, 90] width 109 height 9
paste input "**********"
type input "**********"
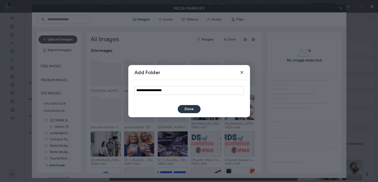
click at [188, 108] on button "Done" at bounding box center [189, 109] width 23 height 8
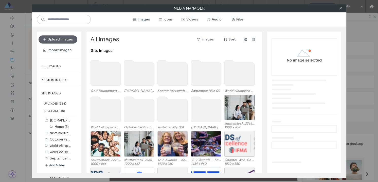
click at [104, 76] on use at bounding box center [105, 72] width 30 height 25
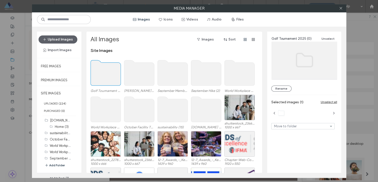
click at [104, 76] on use at bounding box center [105, 72] width 30 height 25
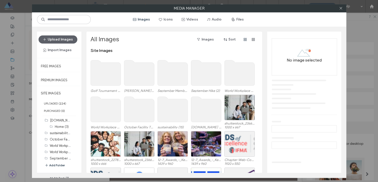
click at [104, 76] on use at bounding box center [105, 72] width 30 height 25
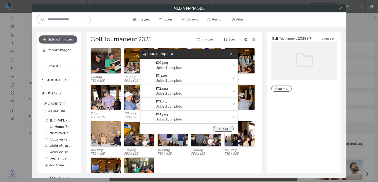
click at [224, 129] on button "Close" at bounding box center [223, 129] width 21 height 6
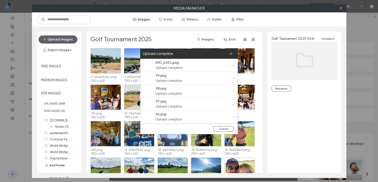
scroll to position [1069, 0]
click at [228, 129] on button "Close" at bounding box center [223, 129] width 21 height 6
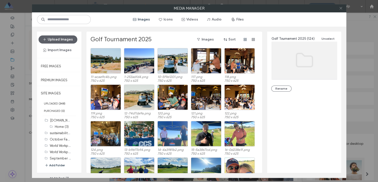
click at [340, 9] on icon at bounding box center [341, 8] width 4 height 4
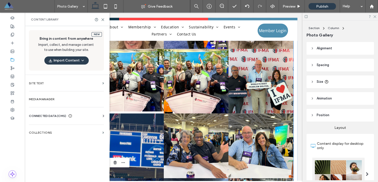
scroll to position [974, 0]
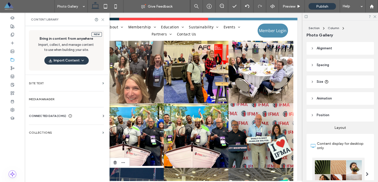
click at [103, 21] on icon at bounding box center [103, 20] width 4 height 4
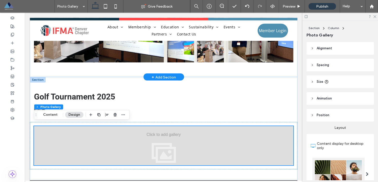
scroll to position [2058, 0]
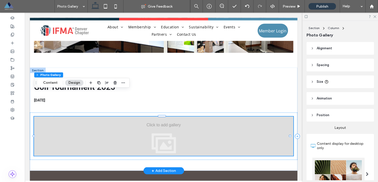
click at [147, 117] on div at bounding box center [163, 136] width 259 height 39
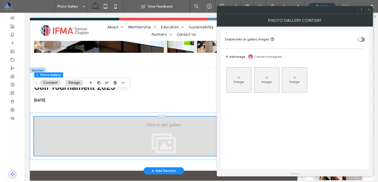
click at [147, 117] on div at bounding box center [163, 136] width 259 height 39
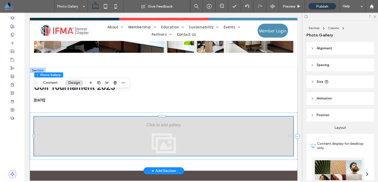
click at [147, 117] on div at bounding box center [163, 136] width 259 height 39
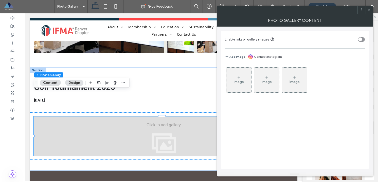
click at [240, 79] on icon at bounding box center [239, 78] width 4 height 4
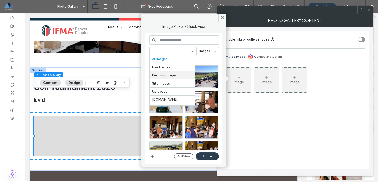
scroll to position [88, 0]
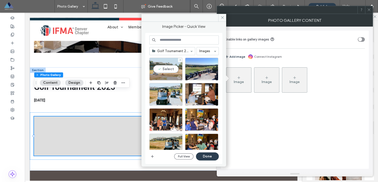
click at [171, 70] on div "Select" at bounding box center [165, 69] width 33 height 23
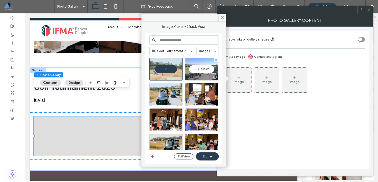
click at [204, 69] on div "Select" at bounding box center [201, 69] width 33 height 23
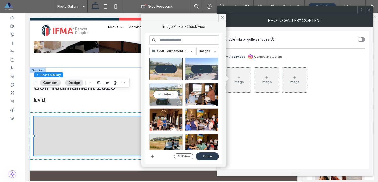
click at [170, 92] on div "Select" at bounding box center [165, 94] width 33 height 23
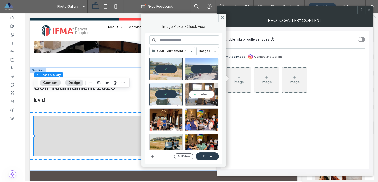
click at [193, 95] on div "Select" at bounding box center [201, 94] width 33 height 23
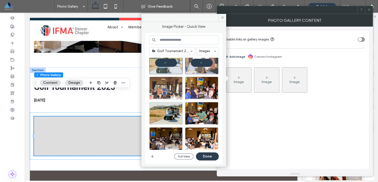
scroll to position [32, 0]
click at [168, 90] on div "Select" at bounding box center [165, 87] width 33 height 23
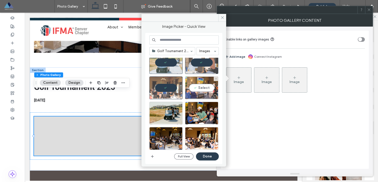
click at [202, 91] on div "Select" at bounding box center [201, 87] width 33 height 23
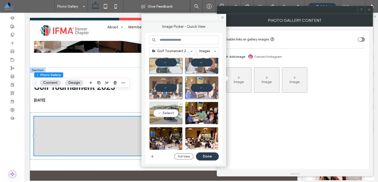
click at [165, 113] on div "Select" at bounding box center [165, 113] width 33 height 23
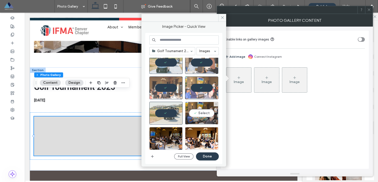
click at [202, 115] on div "Select" at bounding box center [201, 113] width 33 height 23
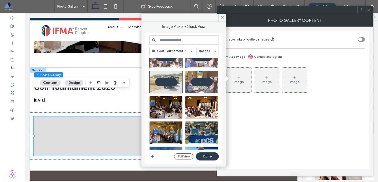
scroll to position [66, 0]
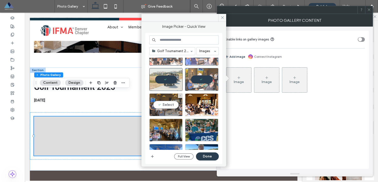
drag, startPoint x: 169, startPoint y: 107, endPoint x: 173, endPoint y: 107, distance: 3.8
click at [169, 107] on div "Select" at bounding box center [165, 104] width 33 height 23
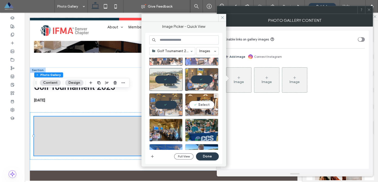
click at [202, 107] on div "Select" at bounding box center [201, 104] width 33 height 23
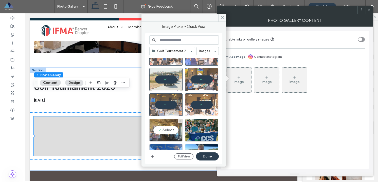
click at [166, 127] on div "Select" at bounding box center [165, 130] width 33 height 23
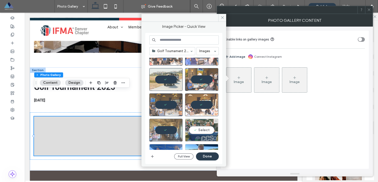
click at [198, 135] on div at bounding box center [201, 138] width 33 height 6
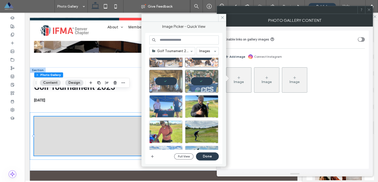
scroll to position [121, 0]
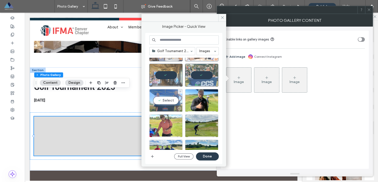
click at [168, 96] on div "Select" at bounding box center [165, 100] width 33 height 23
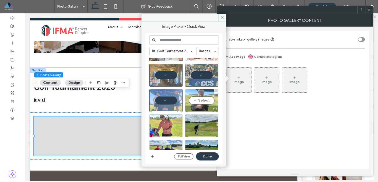
click at [194, 101] on div "Select" at bounding box center [201, 100] width 33 height 23
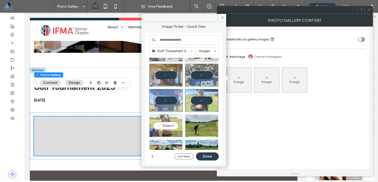
drag, startPoint x: 162, startPoint y: 124, endPoint x: 165, endPoint y: 125, distance: 2.8
click at [162, 124] on div "Select" at bounding box center [165, 125] width 33 height 23
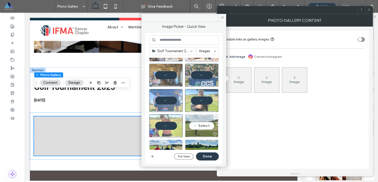
click at [200, 128] on div "Select" at bounding box center [201, 125] width 33 height 23
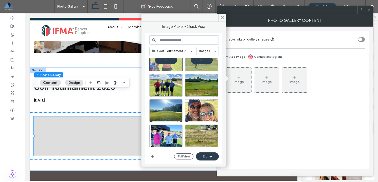
scroll to position [188, 0]
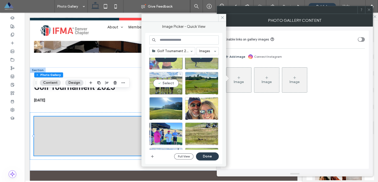
click at [169, 84] on div "Select" at bounding box center [165, 83] width 33 height 23
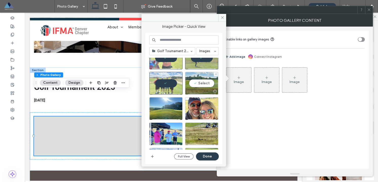
click at [197, 84] on div "Select" at bounding box center [201, 83] width 33 height 23
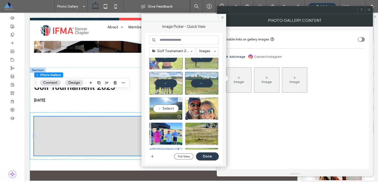
click at [168, 106] on div "Select" at bounding box center [165, 108] width 33 height 23
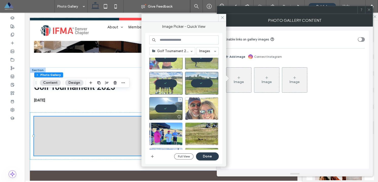
click at [198, 108] on div at bounding box center [201, 108] width 33 height 23
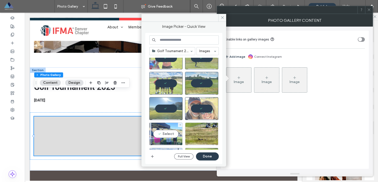
drag, startPoint x: 164, startPoint y: 132, endPoint x: 197, endPoint y: 138, distance: 34.2
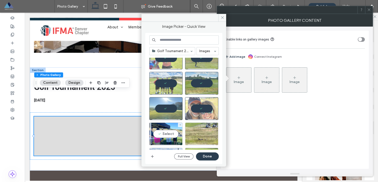
click at [164, 132] on div "Select" at bounding box center [165, 134] width 33 height 23
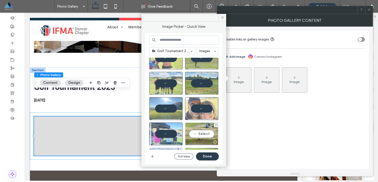
click at [203, 137] on div "Select" at bounding box center [201, 134] width 33 height 23
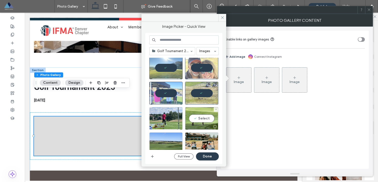
scroll to position [239, 0]
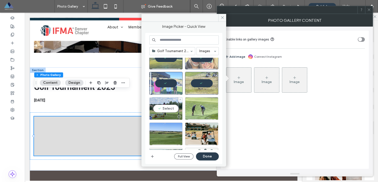
drag, startPoint x: 168, startPoint y: 106, endPoint x: 185, endPoint y: 109, distance: 17.2
click at [168, 106] on div "Select" at bounding box center [165, 108] width 33 height 23
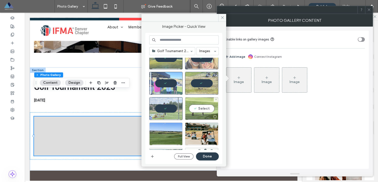
click at [200, 111] on div "Select" at bounding box center [201, 108] width 33 height 23
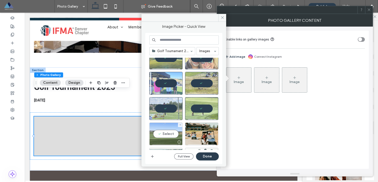
drag, startPoint x: 164, startPoint y: 132, endPoint x: 184, endPoint y: 135, distance: 19.9
click at [164, 132] on div "Select" at bounding box center [165, 134] width 33 height 23
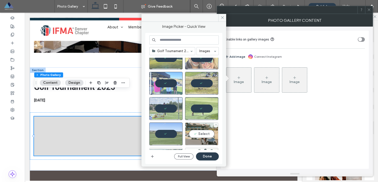
click at [199, 135] on div "Select" at bounding box center [201, 134] width 33 height 23
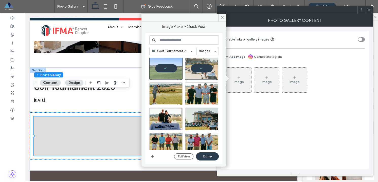
scroll to position [303, 0]
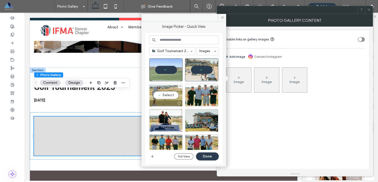
click at [170, 94] on div "Select" at bounding box center [165, 95] width 33 height 23
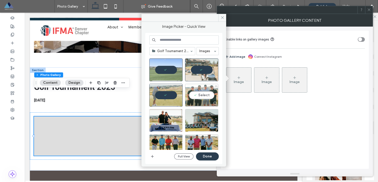
click at [197, 96] on div "Select" at bounding box center [201, 95] width 33 height 23
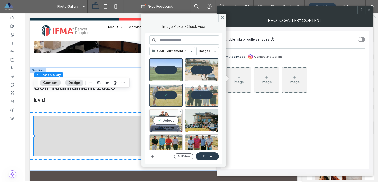
click at [164, 118] on div "Select" at bounding box center [165, 120] width 33 height 23
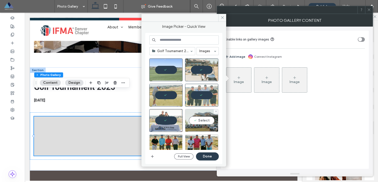
click at [199, 118] on div "Select" at bounding box center [201, 120] width 33 height 23
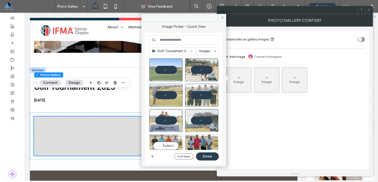
click at [163, 141] on div "Select" at bounding box center [165, 146] width 33 height 23
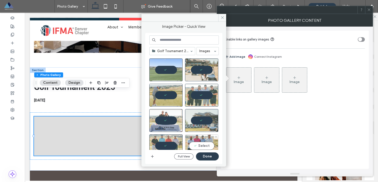
drag, startPoint x: 203, startPoint y: 146, endPoint x: 202, endPoint y: 136, distance: 9.9
click at [203, 146] on div "Select" at bounding box center [201, 146] width 33 height 23
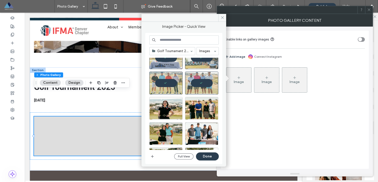
scroll to position [373, 0]
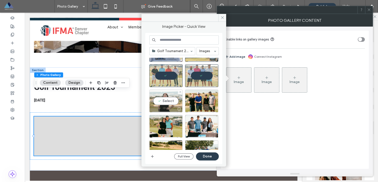
click at [168, 100] on div "Select" at bounding box center [165, 101] width 33 height 23
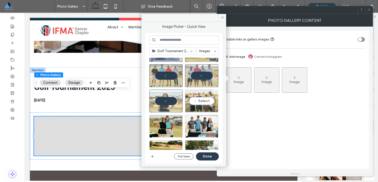
click at [202, 103] on div "Select" at bounding box center [201, 101] width 33 height 23
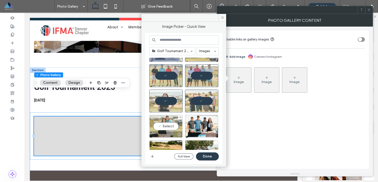
drag, startPoint x: 162, startPoint y: 126, endPoint x: 165, endPoint y: 126, distance: 3.3
click at [162, 126] on div "Select" at bounding box center [165, 126] width 33 height 23
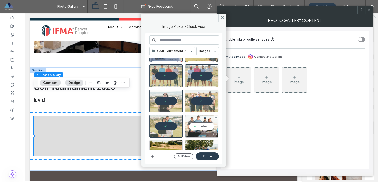
click at [203, 127] on div "Select" at bounding box center [201, 126] width 33 height 23
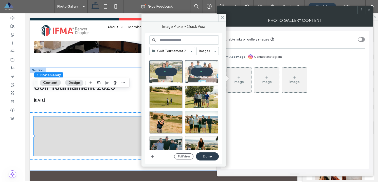
scroll to position [428, 0]
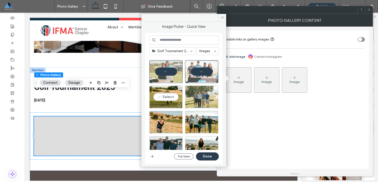
drag, startPoint x: 163, startPoint y: 95, endPoint x: 194, endPoint y: 98, distance: 30.5
click at [164, 95] on div "Select" at bounding box center [165, 97] width 33 height 23
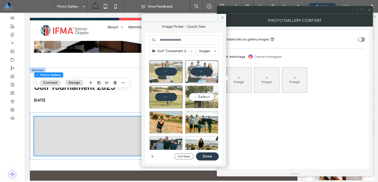
click at [197, 98] on div "Select" at bounding box center [201, 97] width 33 height 23
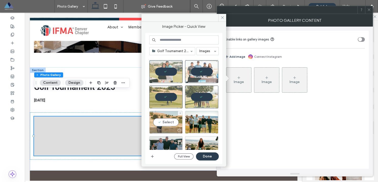
click at [171, 120] on div "Select" at bounding box center [165, 122] width 33 height 23
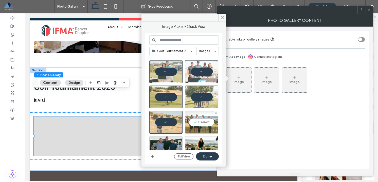
click at [203, 125] on div "Select" at bounding box center [201, 122] width 33 height 23
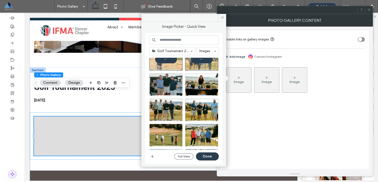
scroll to position [492, 0]
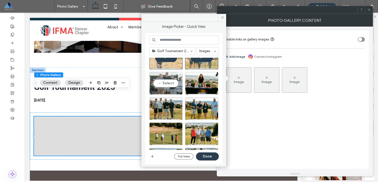
click at [169, 85] on div "Select" at bounding box center [165, 83] width 33 height 23
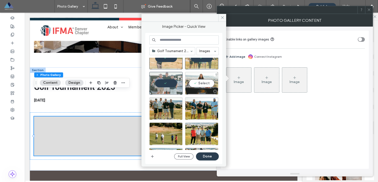
click at [197, 85] on div "Select" at bounding box center [201, 83] width 33 height 23
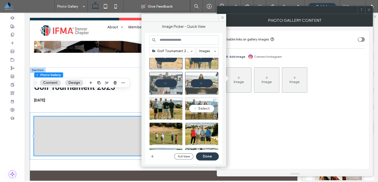
click at [202, 103] on div "Select" at bounding box center [201, 108] width 33 height 23
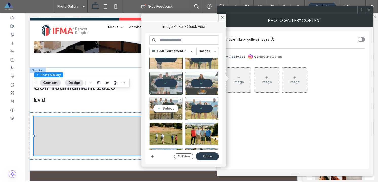
click at [171, 108] on div "Select" at bounding box center [165, 108] width 33 height 23
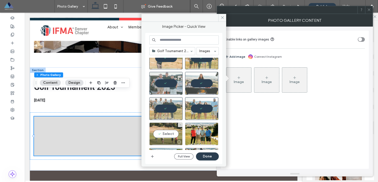
drag, startPoint x: 160, startPoint y: 135, endPoint x: 165, endPoint y: 135, distance: 5.6
click at [160, 135] on div "Select" at bounding box center [165, 134] width 33 height 23
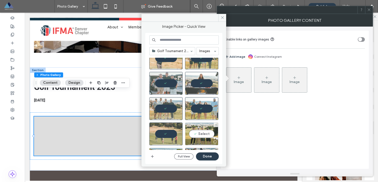
click at [200, 137] on div "Select" at bounding box center [201, 134] width 33 height 23
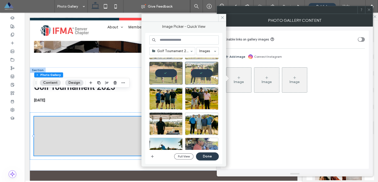
scroll to position [554, 0]
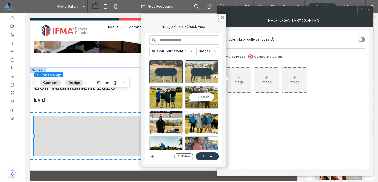
click at [204, 95] on div "Select" at bounding box center [201, 97] width 33 height 23
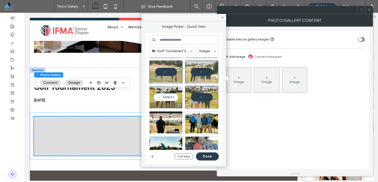
click at [169, 95] on div "Select" at bounding box center [165, 97] width 33 height 23
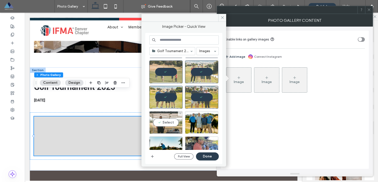
click at [160, 122] on div "Select" at bounding box center [165, 122] width 33 height 23
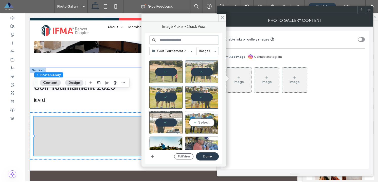
click at [198, 124] on div "Select" at bounding box center [201, 122] width 33 height 23
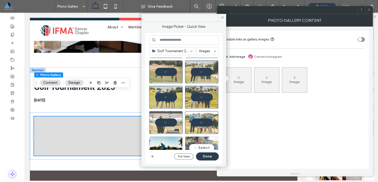
click at [198, 143] on div "Select" at bounding box center [201, 148] width 33 height 23
click at [166, 145] on div "Select" at bounding box center [165, 148] width 33 height 23
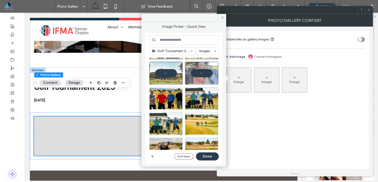
scroll to position [630, 0]
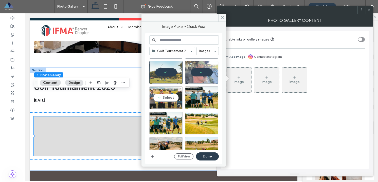
click at [167, 99] on div "Select" at bounding box center [165, 97] width 33 height 23
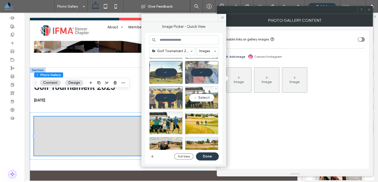
click at [197, 100] on div "Select" at bounding box center [201, 97] width 33 height 23
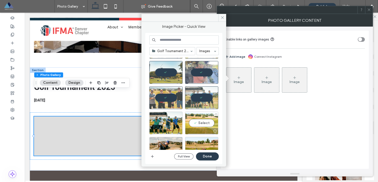
click at [202, 122] on div "Select" at bounding box center [201, 123] width 33 height 23
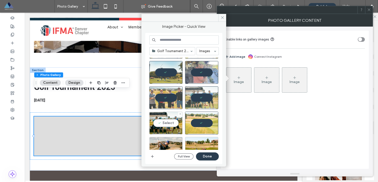
drag, startPoint x: 165, startPoint y: 123, endPoint x: 162, endPoint y: 136, distance: 13.6
click at [165, 123] on div "Select" at bounding box center [165, 123] width 33 height 23
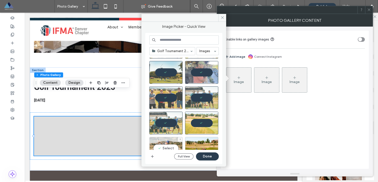
click at [162, 141] on div "Select" at bounding box center [165, 148] width 33 height 23
click at [199, 144] on div "Select" at bounding box center [201, 148] width 33 height 23
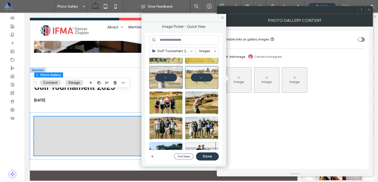
scroll to position [702, 0]
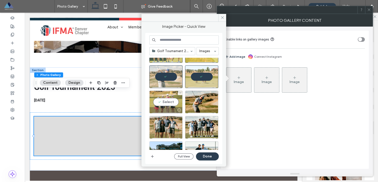
drag, startPoint x: 163, startPoint y: 100, endPoint x: 198, endPoint y: 105, distance: 35.3
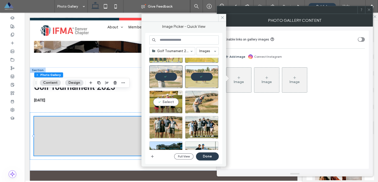
click at [163, 100] on div "Select" at bounding box center [165, 102] width 33 height 23
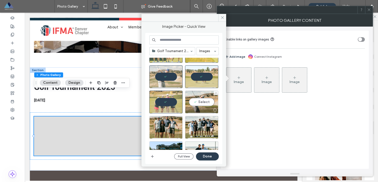
click at [200, 105] on div "Select" at bounding box center [201, 102] width 33 height 23
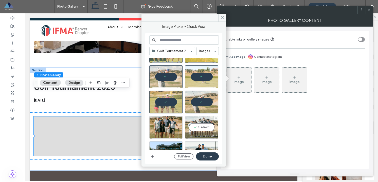
click at [199, 123] on div "Select" at bounding box center [201, 127] width 33 height 23
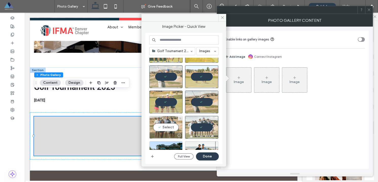
click at [159, 124] on div "Select" at bounding box center [165, 127] width 33 height 23
click at [164, 146] on div "Select" at bounding box center [165, 152] width 33 height 23
click at [201, 146] on div "Select" at bounding box center [201, 152] width 33 height 23
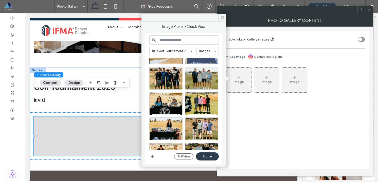
scroll to position [803, 0]
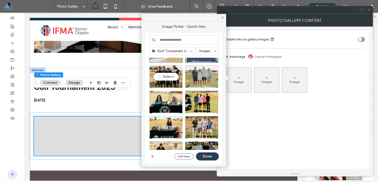
drag, startPoint x: 161, startPoint y: 76, endPoint x: 196, endPoint y: 78, distance: 34.2
click at [161, 76] on div "Select" at bounding box center [165, 76] width 33 height 23
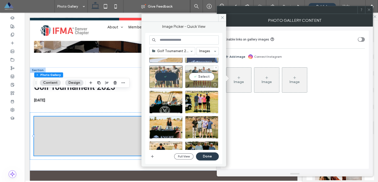
click at [196, 78] on div "Select" at bounding box center [201, 76] width 33 height 23
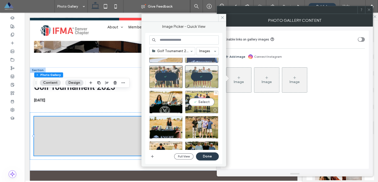
click at [199, 95] on div "Select" at bounding box center [201, 102] width 33 height 23
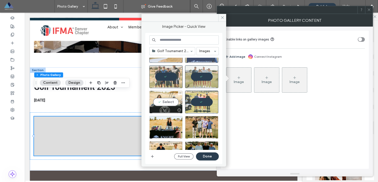
click at [157, 102] on div "Select" at bounding box center [165, 102] width 33 height 23
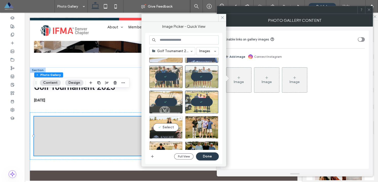
click at [163, 120] on div "Select" at bounding box center [165, 127] width 33 height 23
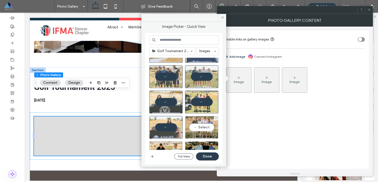
click at [197, 128] on div "Select" at bounding box center [201, 127] width 33 height 23
click at [198, 143] on div "Select" at bounding box center [201, 152] width 33 height 23
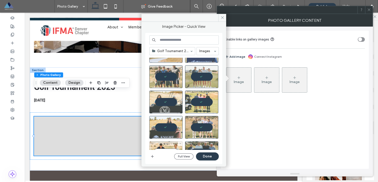
click at [166, 144] on div "Select" at bounding box center [165, 152] width 33 height 23
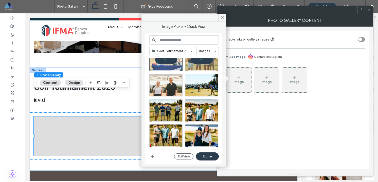
scroll to position [896, 0]
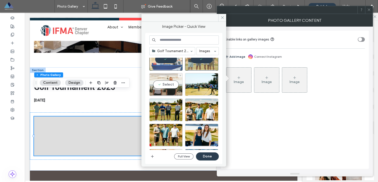
click at [165, 85] on div "Select" at bounding box center [165, 84] width 33 height 23
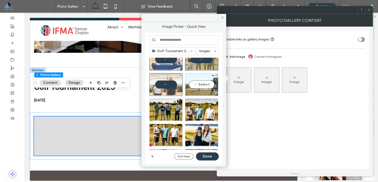
click at [193, 86] on div "Select" at bounding box center [201, 84] width 33 height 23
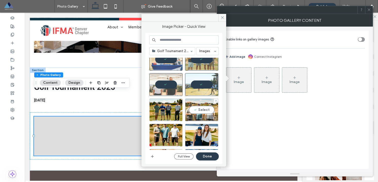
click at [196, 104] on div "Select" at bounding box center [201, 110] width 33 height 23
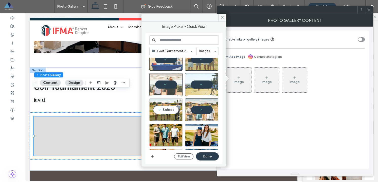
click at [161, 109] on div "Select" at bounding box center [165, 110] width 33 height 23
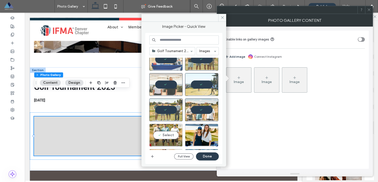
click at [163, 130] on div "Select" at bounding box center [165, 135] width 33 height 23
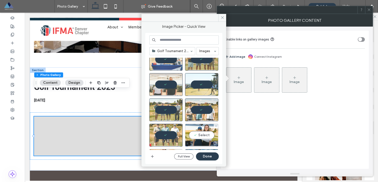
click at [199, 135] on div "Select" at bounding box center [201, 135] width 33 height 23
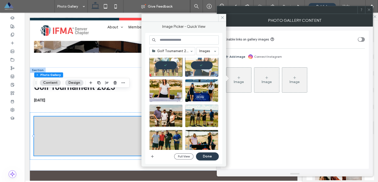
scroll to position [967, 0]
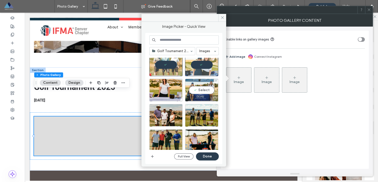
click at [199, 92] on div "Select" at bounding box center [201, 90] width 33 height 23
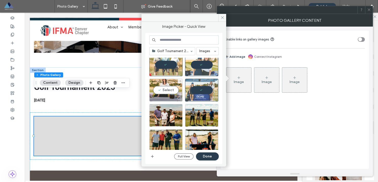
click at [166, 91] on div "Select" at bounding box center [165, 90] width 33 height 23
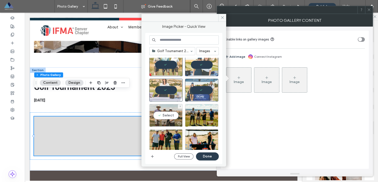
click at [159, 115] on div "Select" at bounding box center [165, 115] width 33 height 23
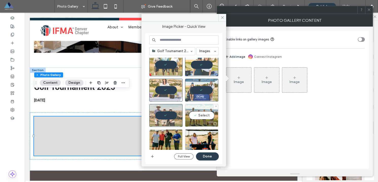
click at [198, 119] on div "Select" at bounding box center [201, 115] width 33 height 23
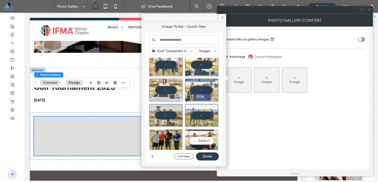
click at [198, 142] on div "Select" at bounding box center [201, 140] width 33 height 23
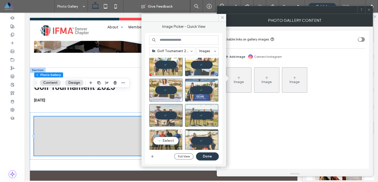
click at [169, 140] on div "Select" at bounding box center [165, 140] width 33 height 23
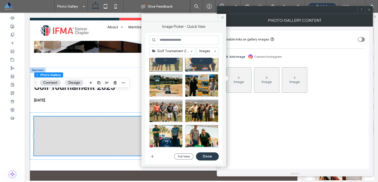
scroll to position [1058, 0]
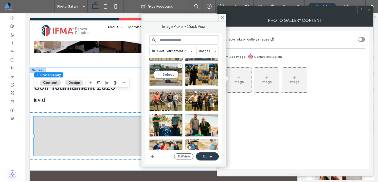
click at [169, 76] on div "Select" at bounding box center [165, 74] width 33 height 23
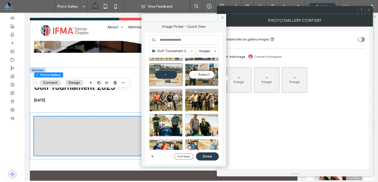
click at [198, 78] on div "Select" at bounding box center [201, 74] width 33 height 23
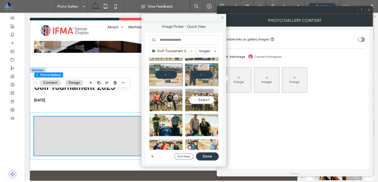
click at [199, 99] on div "Select" at bounding box center [201, 100] width 33 height 23
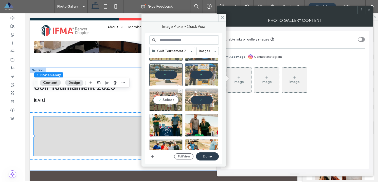
click at [164, 101] on div "Select" at bounding box center [165, 100] width 33 height 23
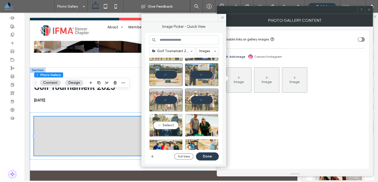
click at [165, 127] on div "Select" at bounding box center [165, 125] width 33 height 23
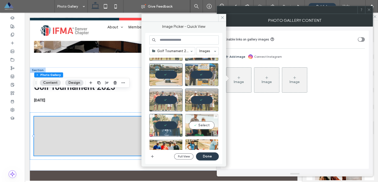
click at [205, 127] on div "Select" at bounding box center [201, 125] width 33 height 23
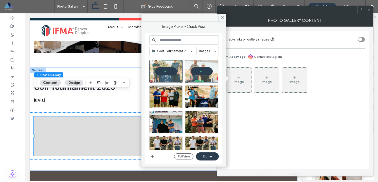
scroll to position [1123, 0]
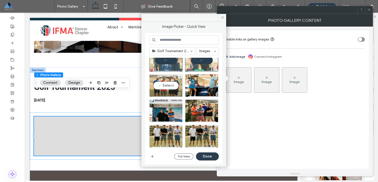
click at [164, 84] on div "Select" at bounding box center [165, 85] width 33 height 23
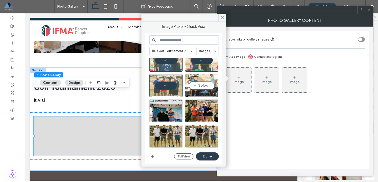
click at [199, 86] on div "Select" at bounding box center [201, 85] width 33 height 23
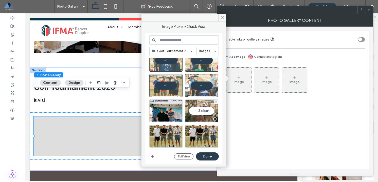
click at [202, 105] on div "Select" at bounding box center [201, 111] width 33 height 23
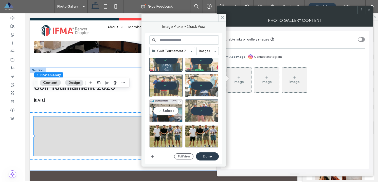
click at [169, 111] on div "Select" at bounding box center [165, 111] width 33 height 23
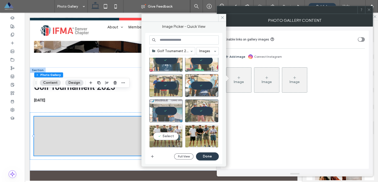
click at [165, 135] on div "Select" at bounding box center [165, 136] width 33 height 23
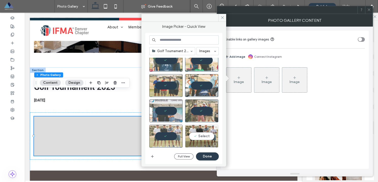
click at [200, 135] on div "Select" at bounding box center [201, 136] width 33 height 23
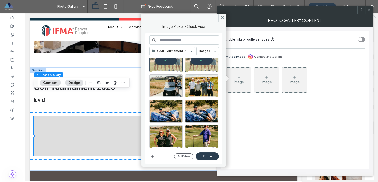
scroll to position [1201, 0]
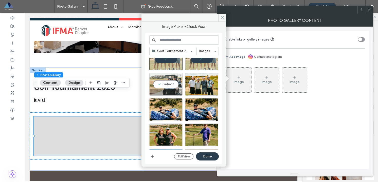
click at [167, 81] on div "Select" at bounding box center [165, 84] width 33 height 23
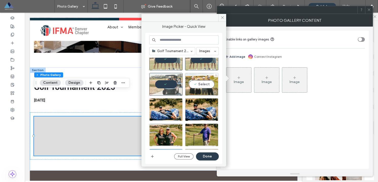
click at [199, 85] on div "Select" at bounding box center [201, 84] width 33 height 23
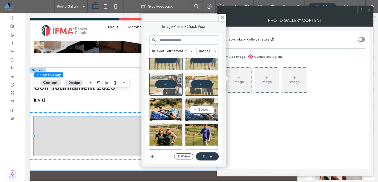
click at [198, 110] on div "Select" at bounding box center [201, 109] width 33 height 23
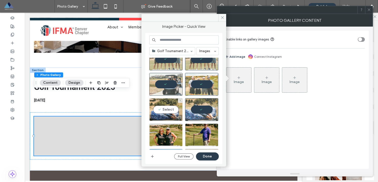
click at [167, 110] on div "Select" at bounding box center [165, 109] width 33 height 23
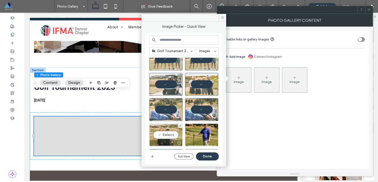
click at [162, 131] on div "Select" at bounding box center [165, 135] width 33 height 23
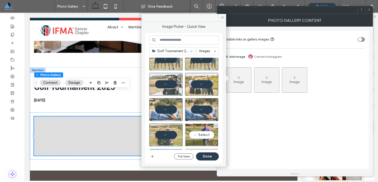
click at [204, 133] on div "Select" at bounding box center [201, 135] width 33 height 23
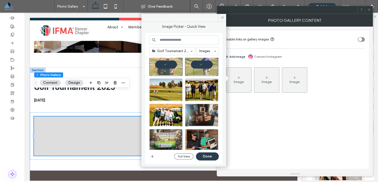
scroll to position [1272, 0]
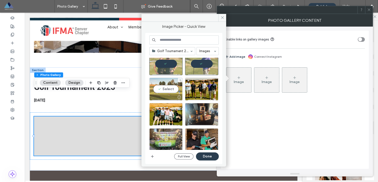
click at [167, 89] on div "Select" at bounding box center [165, 89] width 33 height 23
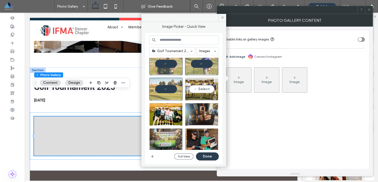
click at [196, 89] on div "Select" at bounding box center [201, 89] width 33 height 23
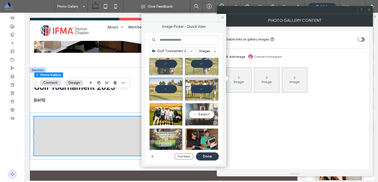
click at [201, 110] on div "Select" at bounding box center [201, 114] width 33 height 23
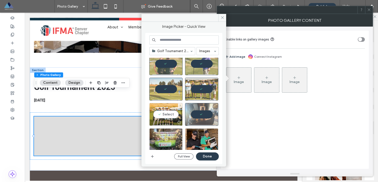
click at [167, 111] on div "Select" at bounding box center [165, 114] width 33 height 23
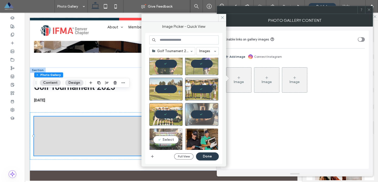
click at [164, 140] on div "Select" at bounding box center [165, 139] width 33 height 23
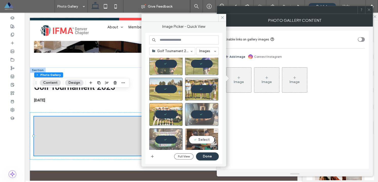
click at [197, 139] on div "Select" at bounding box center [201, 139] width 33 height 23
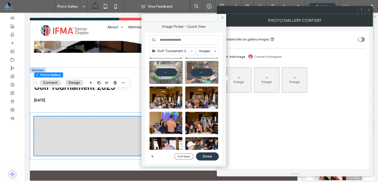
scroll to position [1340, 0]
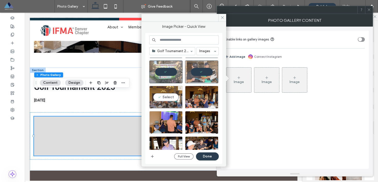
click at [165, 97] on div "Select" at bounding box center [165, 97] width 33 height 23
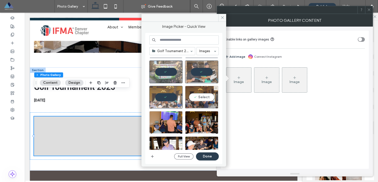
click at [196, 98] on div "Select" at bounding box center [201, 97] width 33 height 23
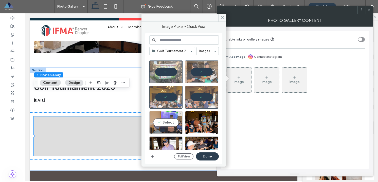
click at [169, 123] on div "Select" at bounding box center [165, 122] width 33 height 23
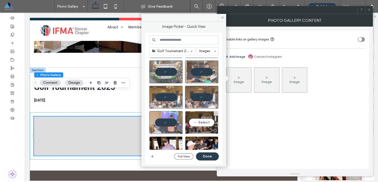
click at [199, 126] on div "Select" at bounding box center [201, 122] width 33 height 23
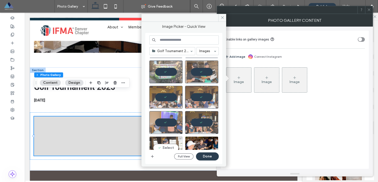
click at [168, 143] on div "Select" at bounding box center [165, 148] width 33 height 23
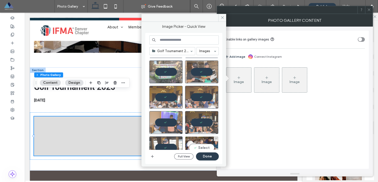
click at [192, 144] on div "Select" at bounding box center [201, 148] width 33 height 23
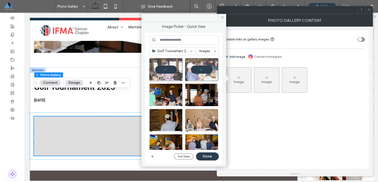
scroll to position [1419, 0]
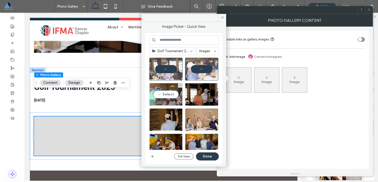
click at [168, 92] on div "Select" at bounding box center [165, 94] width 33 height 23
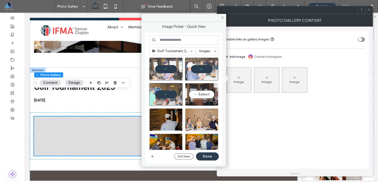
click at [196, 97] on div "Select" at bounding box center [201, 94] width 33 height 23
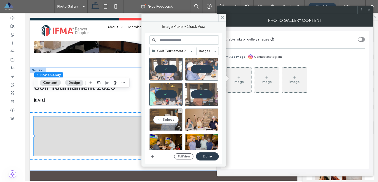
click at [165, 124] on div "Select" at bounding box center [165, 119] width 33 height 23
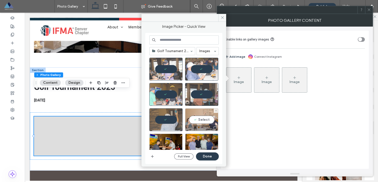
click at [197, 123] on div "Select" at bounding box center [201, 119] width 33 height 23
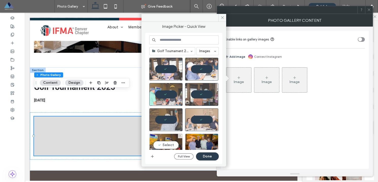
click at [168, 139] on div "Select" at bounding box center [165, 145] width 33 height 23
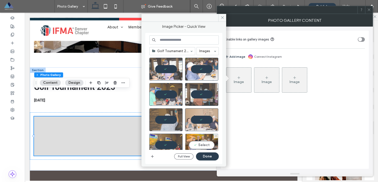
click at [200, 144] on div "Select" at bounding box center [201, 145] width 33 height 23
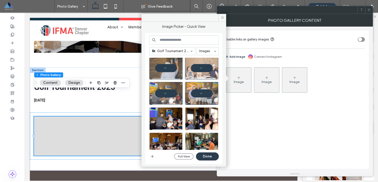
scroll to position [1478, 0]
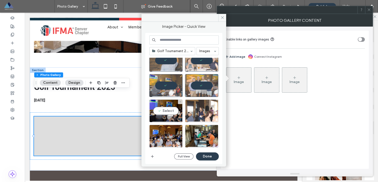
drag, startPoint x: 163, startPoint y: 110, endPoint x: 191, endPoint y: 113, distance: 27.8
click at [163, 110] on div "Select" at bounding box center [165, 111] width 33 height 23
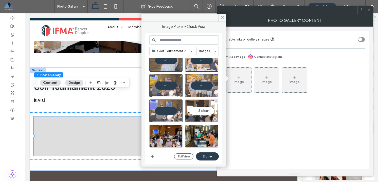
click at [200, 113] on div "Select" at bounding box center [201, 111] width 33 height 23
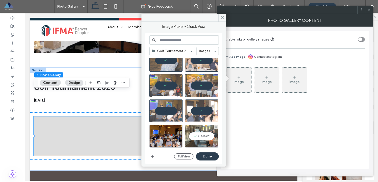
click at [200, 139] on div "Select" at bounding box center [201, 136] width 33 height 23
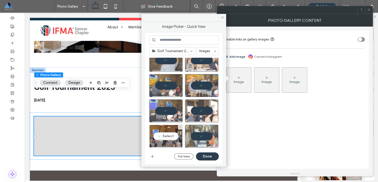
click at [169, 135] on div "Select" at bounding box center [165, 136] width 33 height 23
click at [208, 157] on button "Done" at bounding box center [207, 156] width 23 height 8
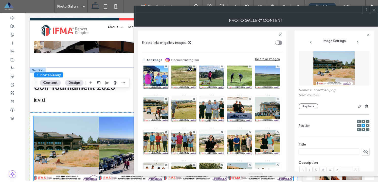
scroll to position [0, 0]
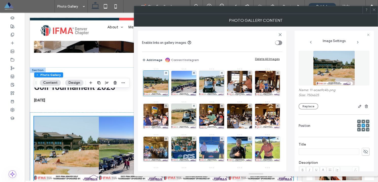
click at [375, 10] on icon at bounding box center [374, 10] width 4 height 4
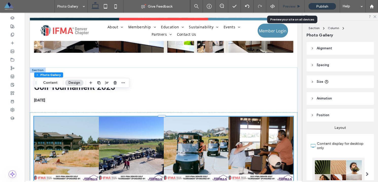
click at [288, 4] on span "Preview" at bounding box center [288, 6] width 13 height 4
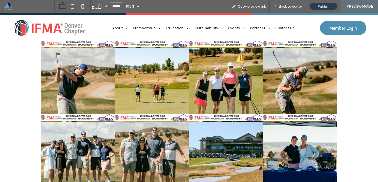
scroll to position [3216, 0]
